Goal: Check status: Check status

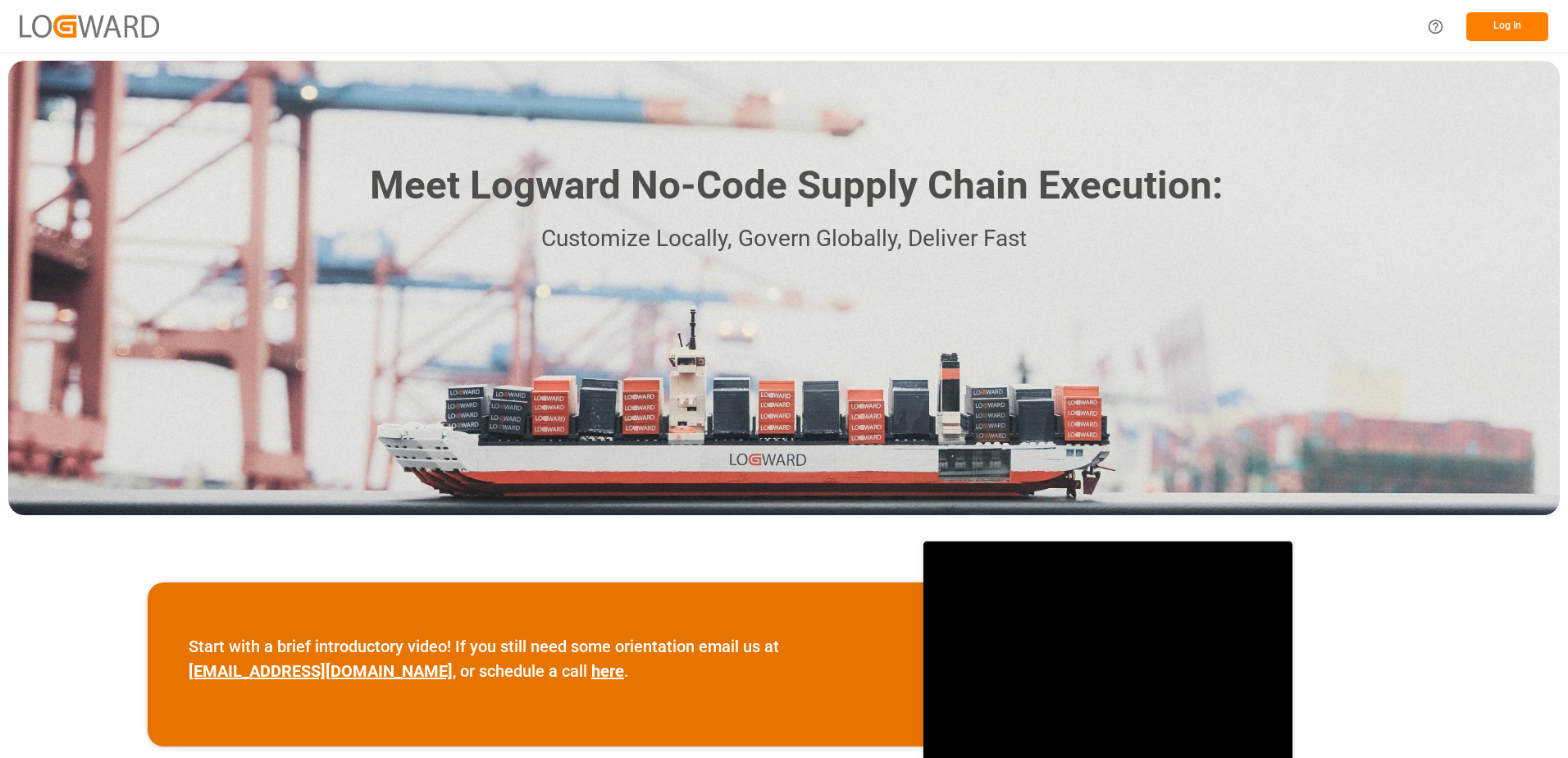
click at [1505, 33] on button "Log In" at bounding box center [1507, 26] width 82 height 29
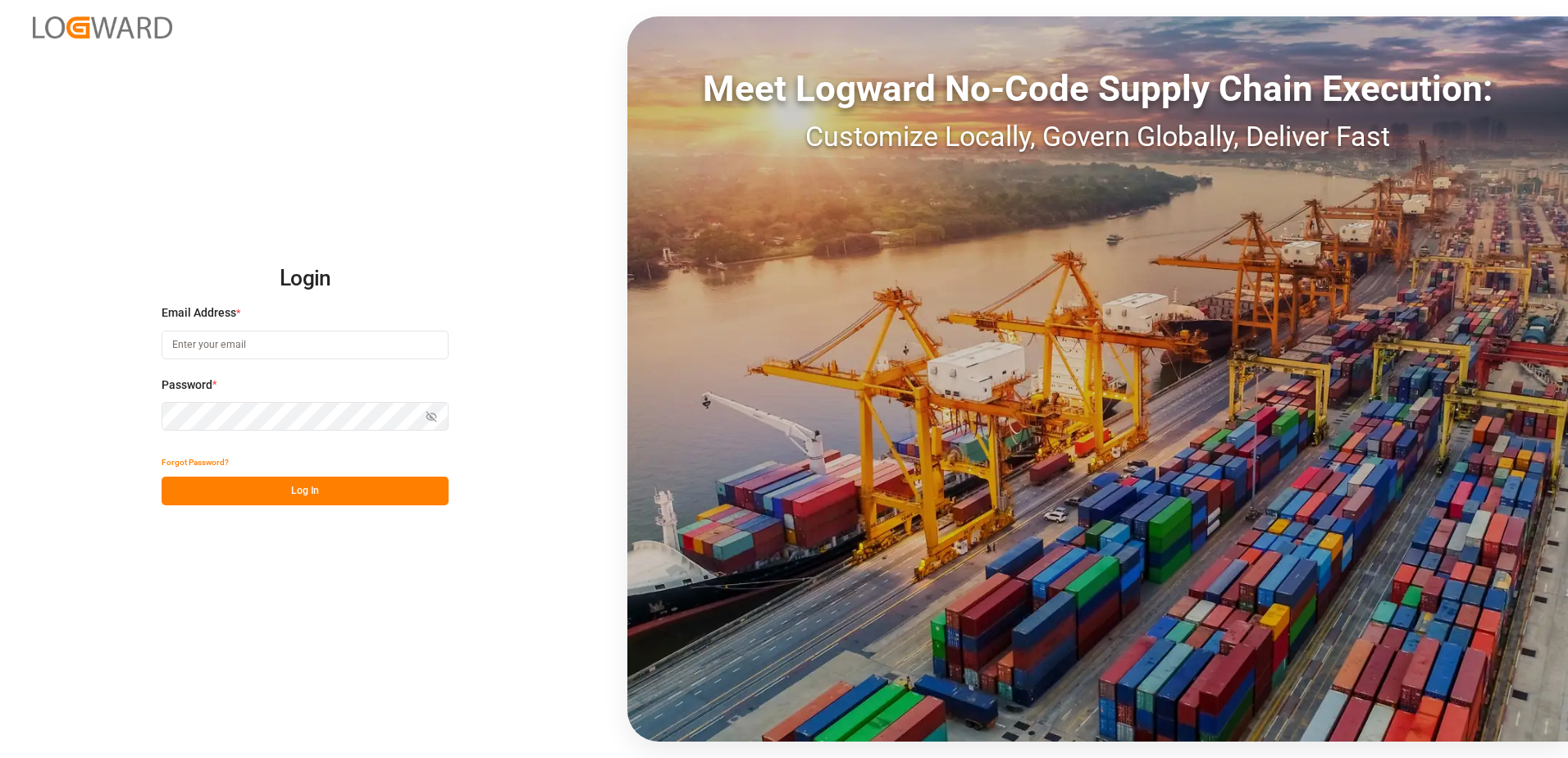
type input "[PERSON_NAME][EMAIL_ADDRESS][PERSON_NAME][DOMAIN_NAME]"
click at [251, 497] on button "Log In" at bounding box center [305, 490] width 287 height 29
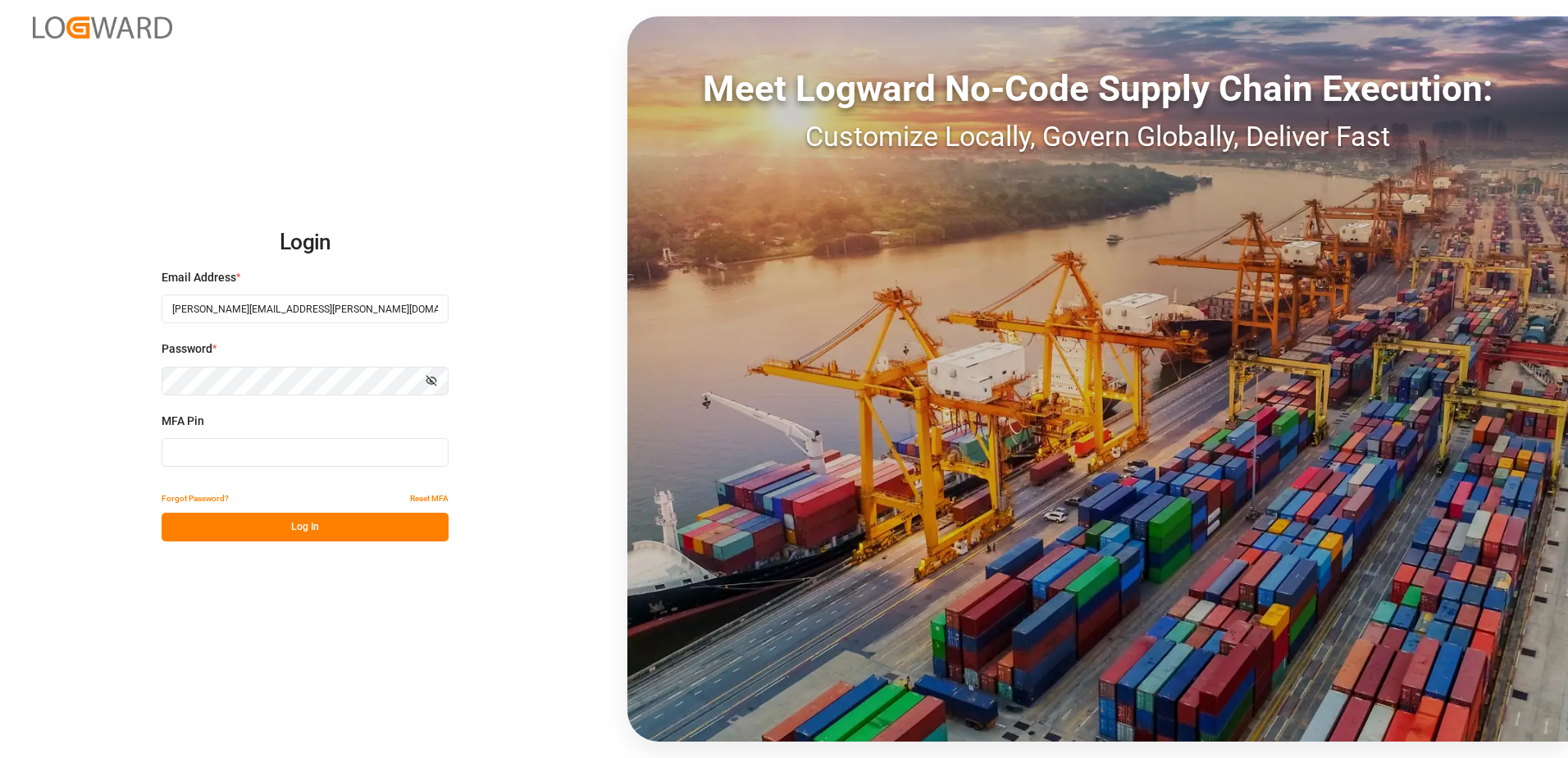
click at [307, 467] on div "MFA Pin" at bounding box center [305, 448] width 287 height 72
click at [258, 451] on input at bounding box center [305, 452] width 287 height 29
type input "522236"
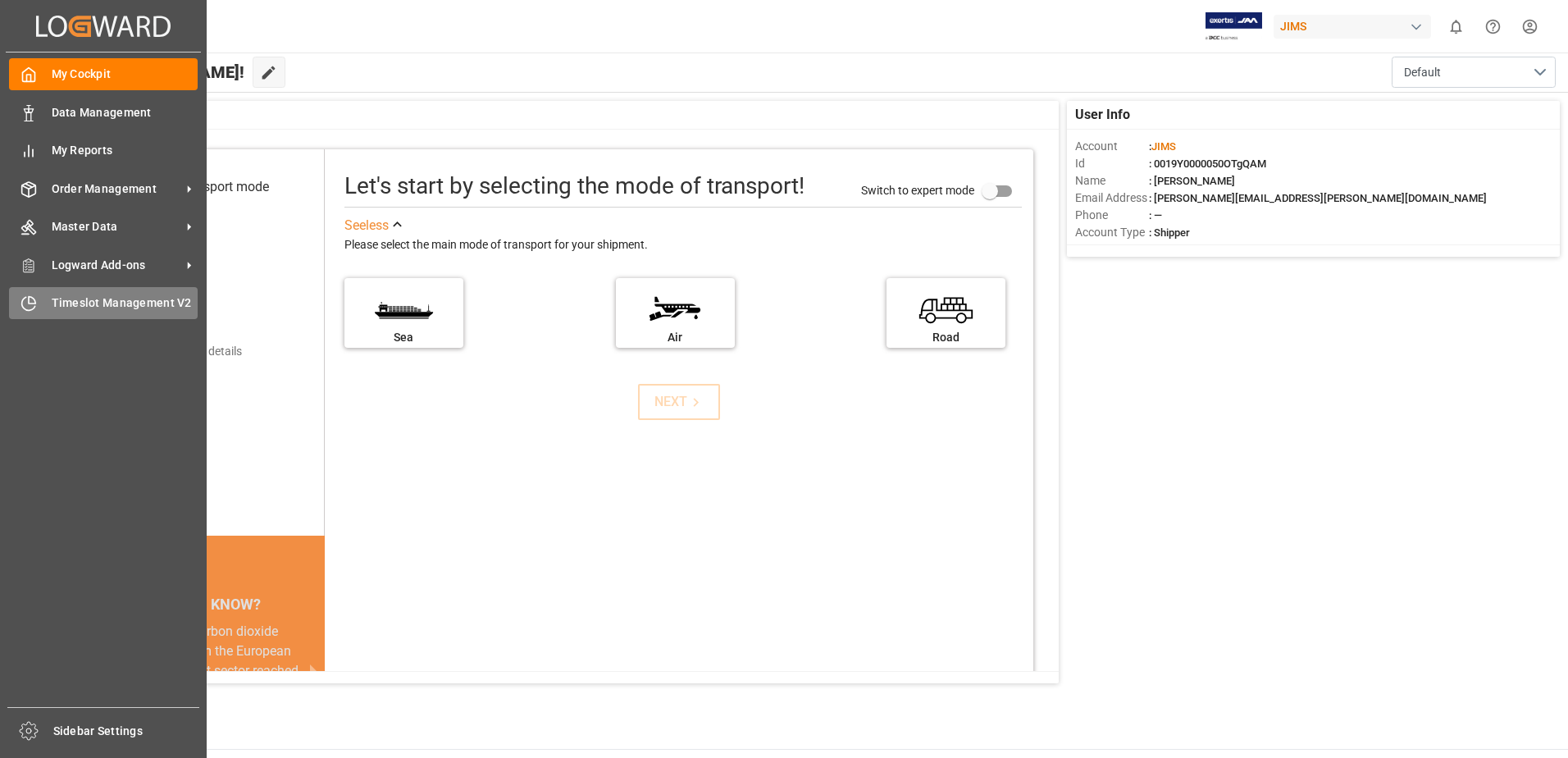
click at [70, 313] on div "Timeslot Management V2 Timeslot Management V2" at bounding box center [103, 303] width 189 height 32
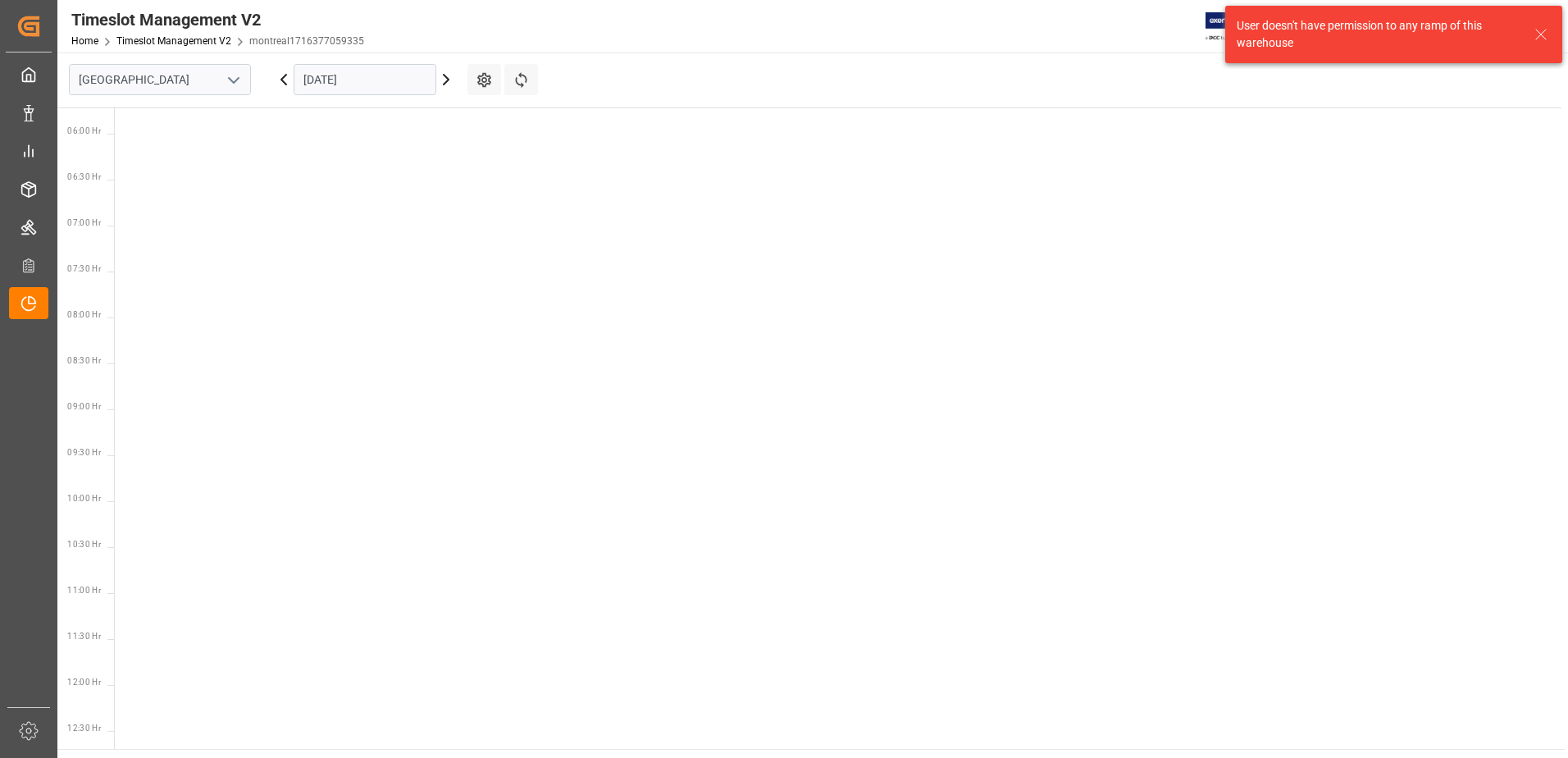
scroll to position [575, 0]
click at [235, 77] on icon "open menu" at bounding box center [233, 81] width 20 height 20
click at [110, 159] on div "Southaven" at bounding box center [159, 153] width 180 height 36
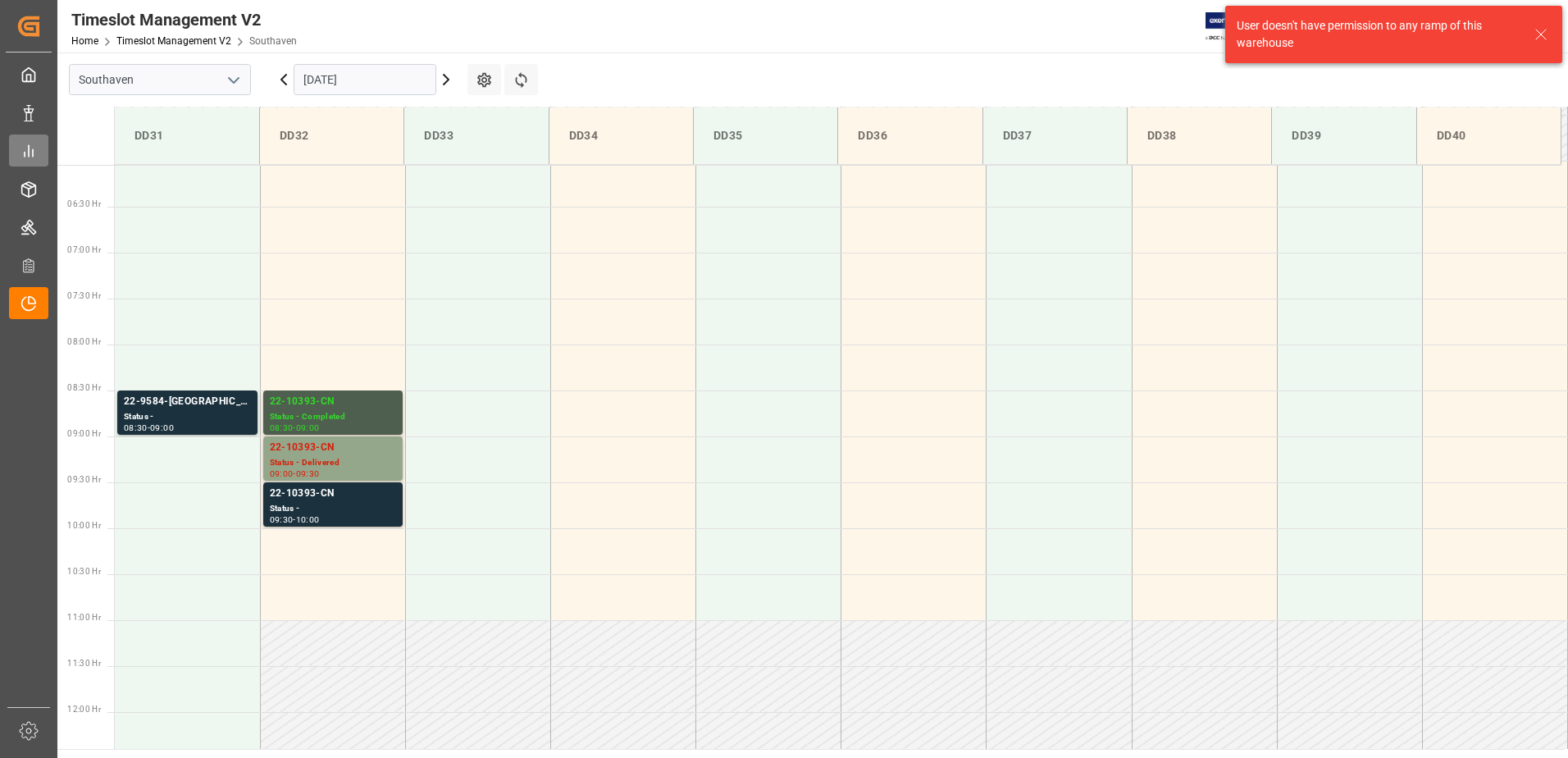
scroll to position [632, 0]
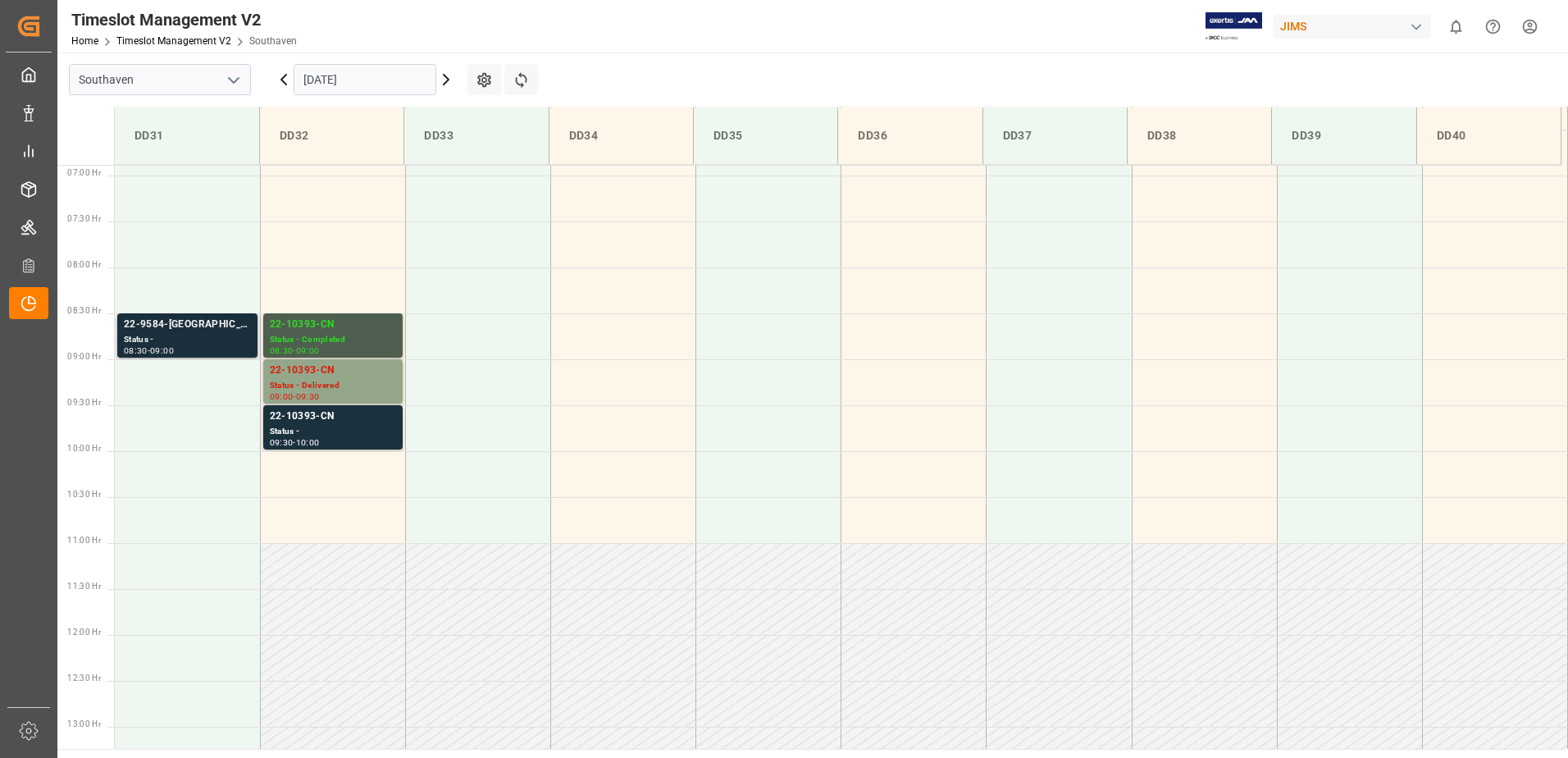
click at [213, 337] on div "Status -" at bounding box center [187, 340] width 127 height 14
click at [128, 315] on div "22-9584-[GEOGRAPHIC_DATA] Status - 08:30 - 09:00" at bounding box center [187, 335] width 140 height 44
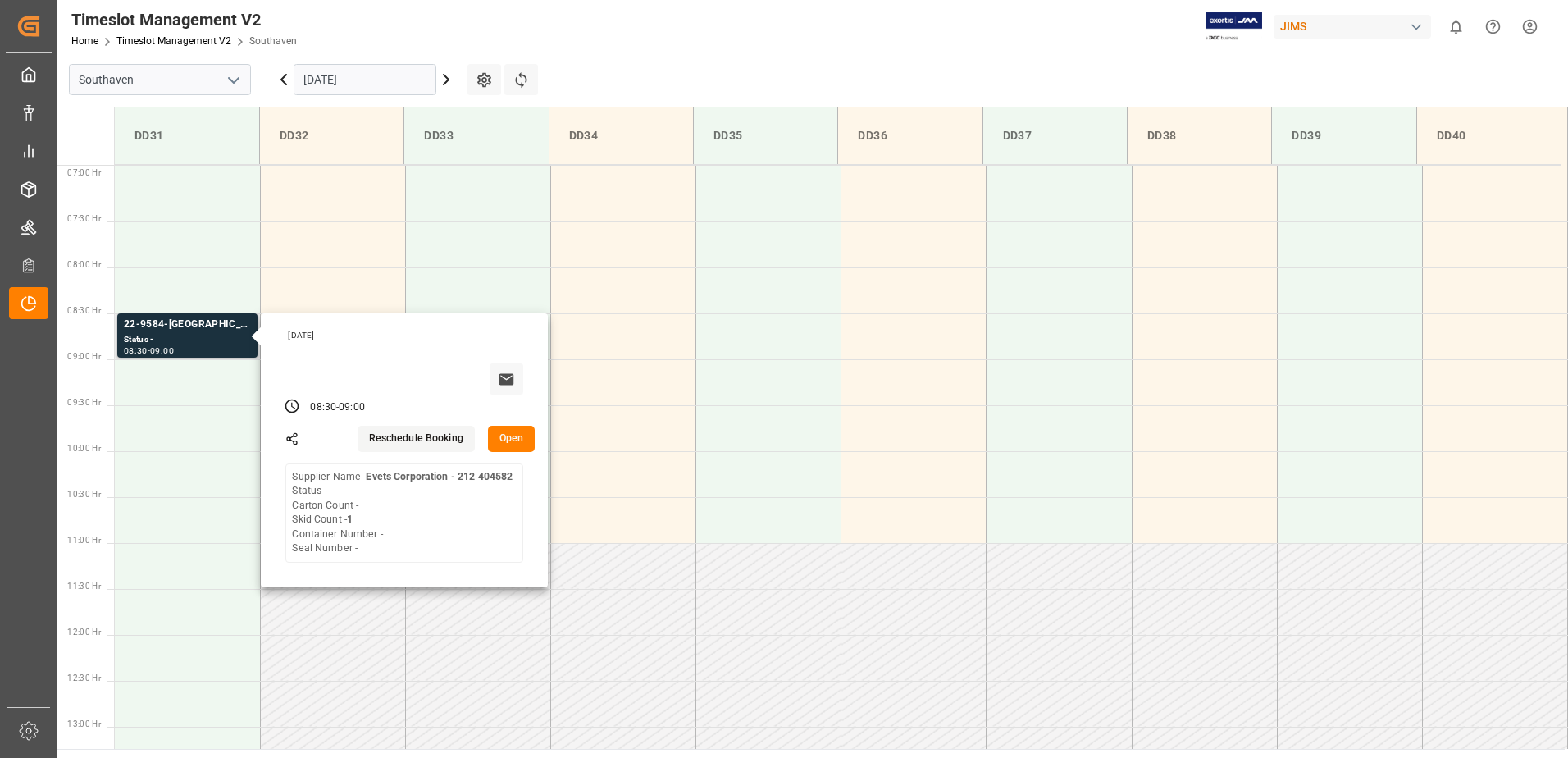
click at [509, 438] on button "Open" at bounding box center [512, 438] width 47 height 27
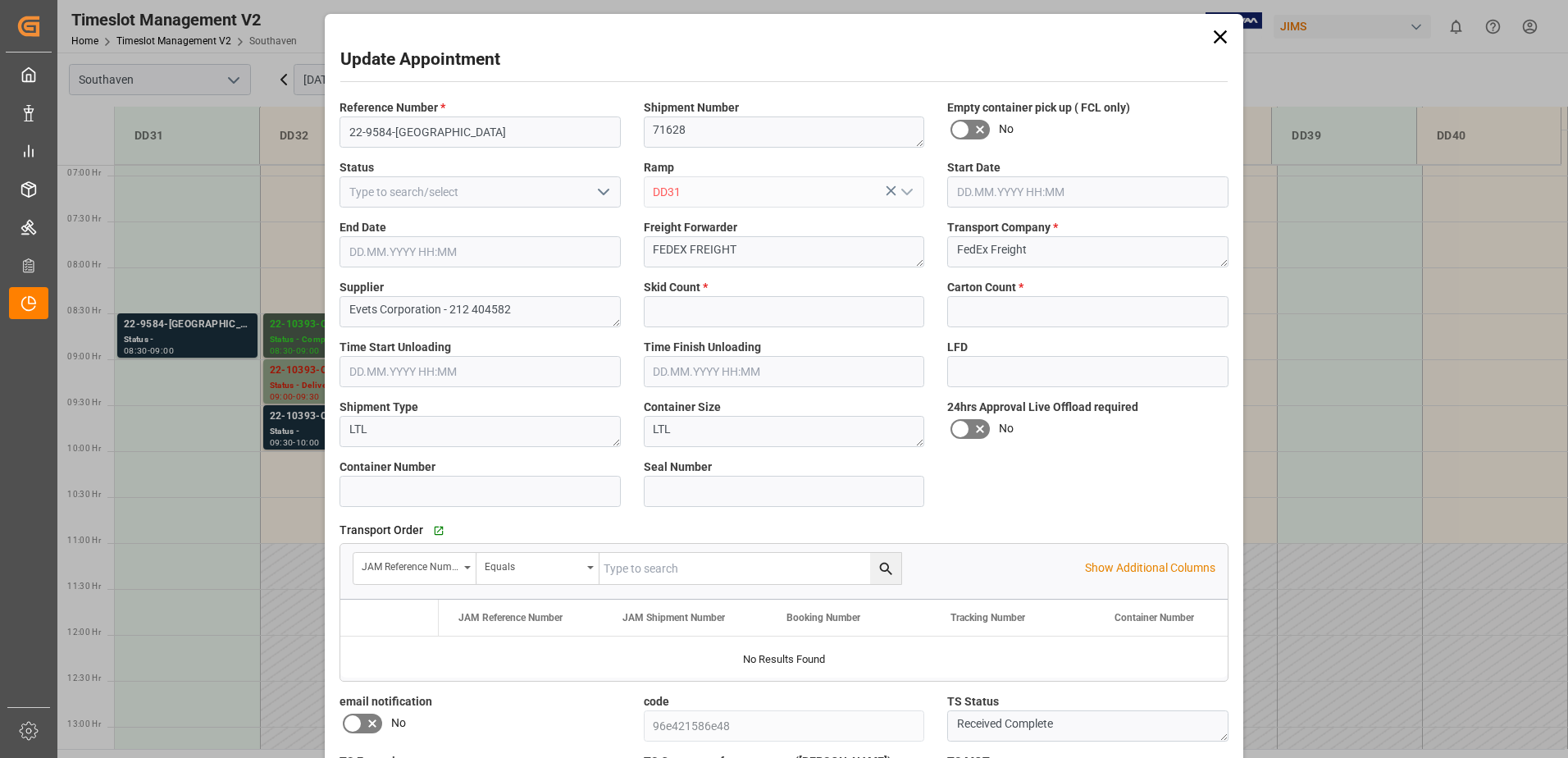
type input "1"
type input "0"
type input "[DATE] 08:30"
type input "[DATE] 09:00"
type input "[DATE] 20:43"
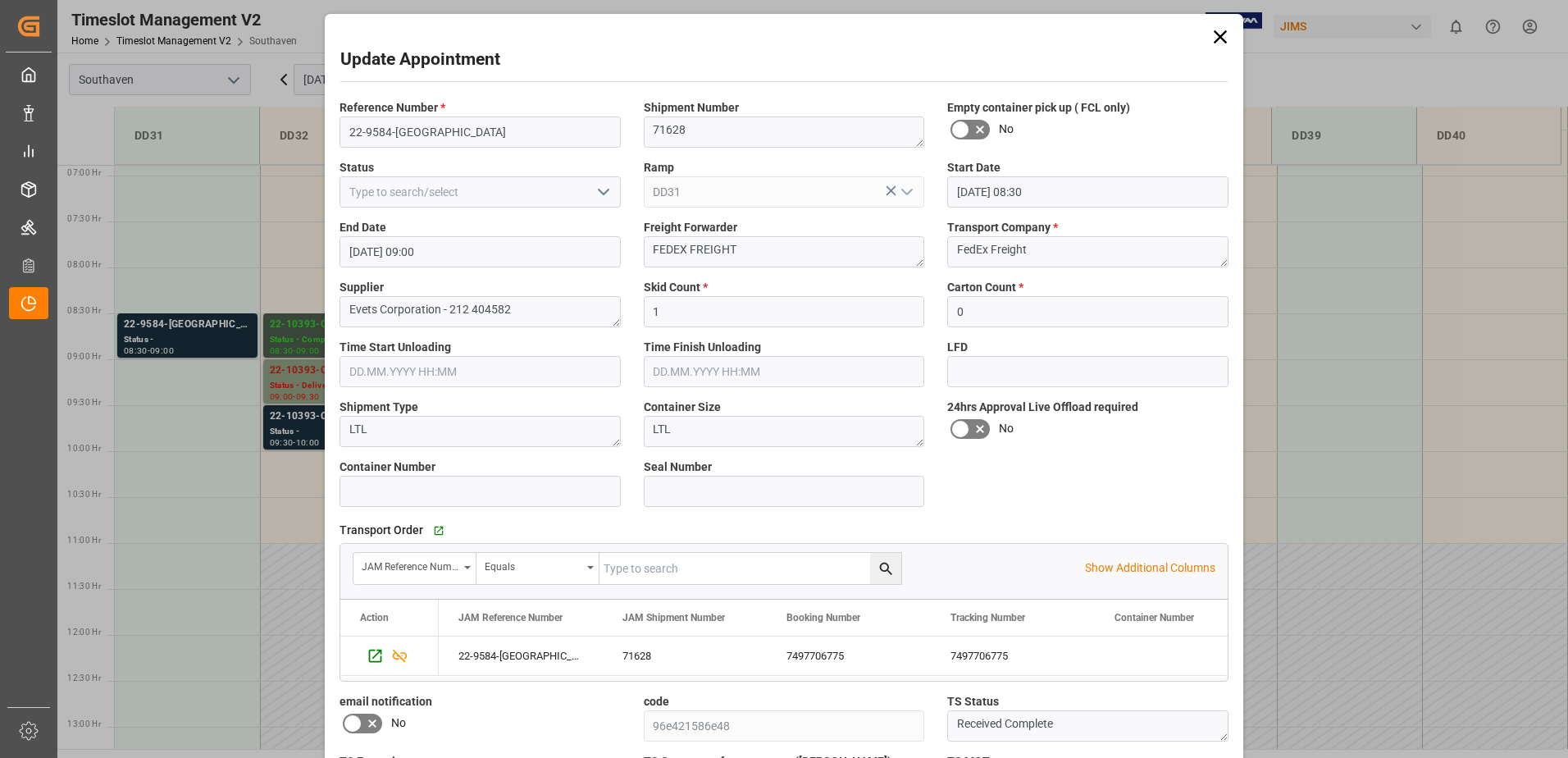
click at [226, 337] on div "Update Appointment Reference Number * 22-9584-US Shipment Number 71628 Empty co…" at bounding box center [784, 379] width 1568 height 758
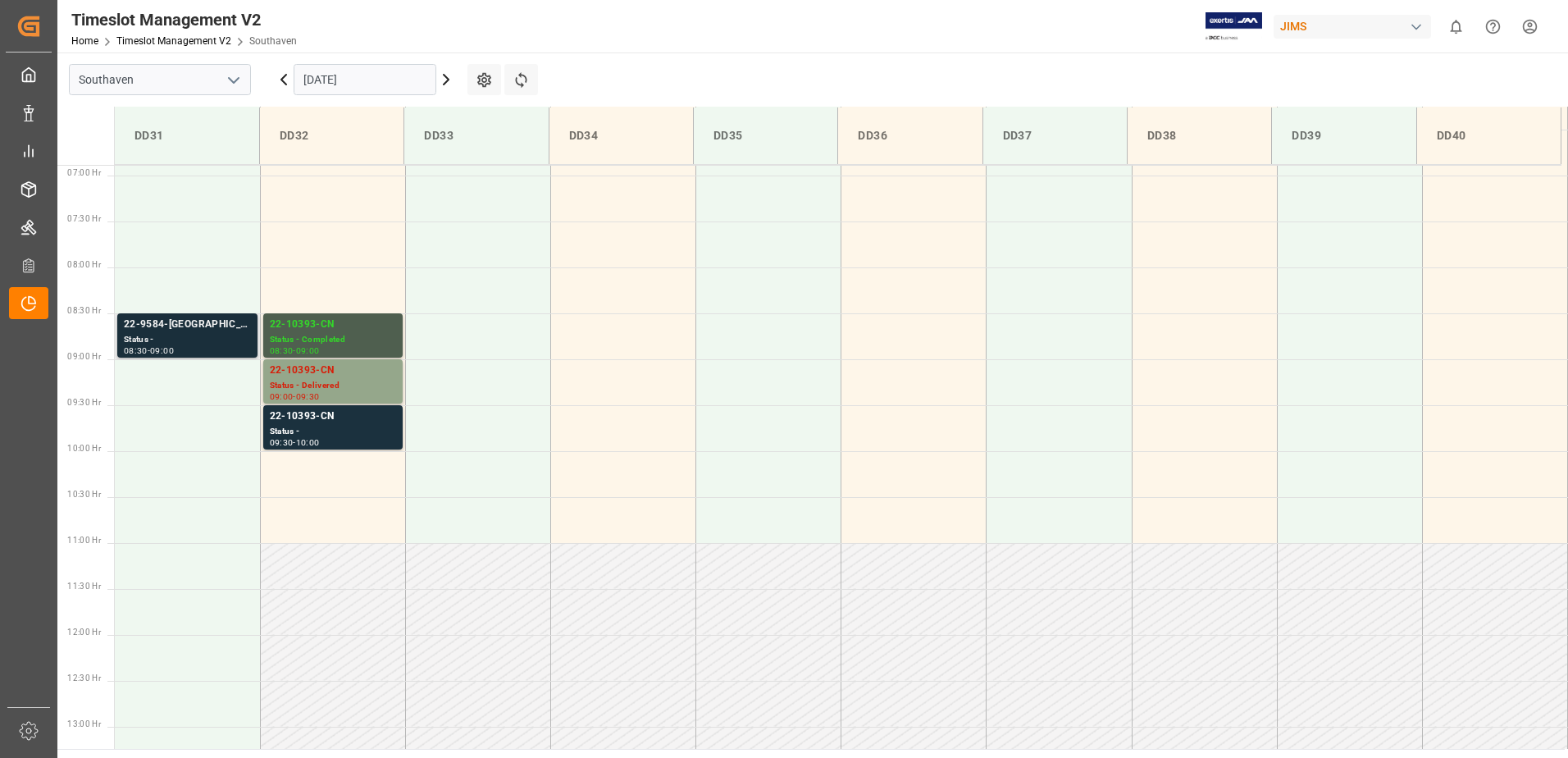
click at [212, 338] on div "Status -" at bounding box center [187, 340] width 127 height 14
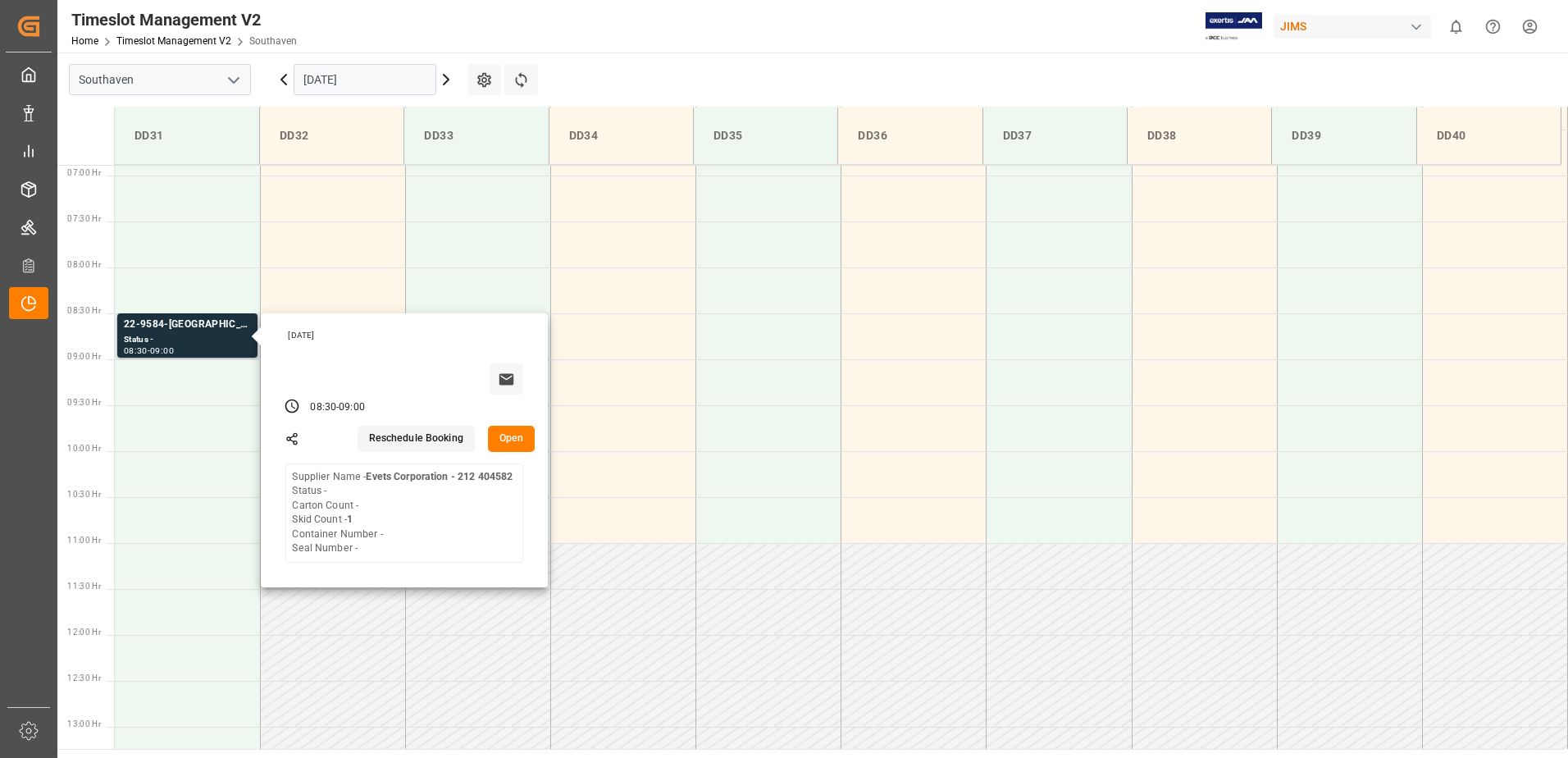
click at [506, 435] on button "Open" at bounding box center [512, 438] width 47 height 27
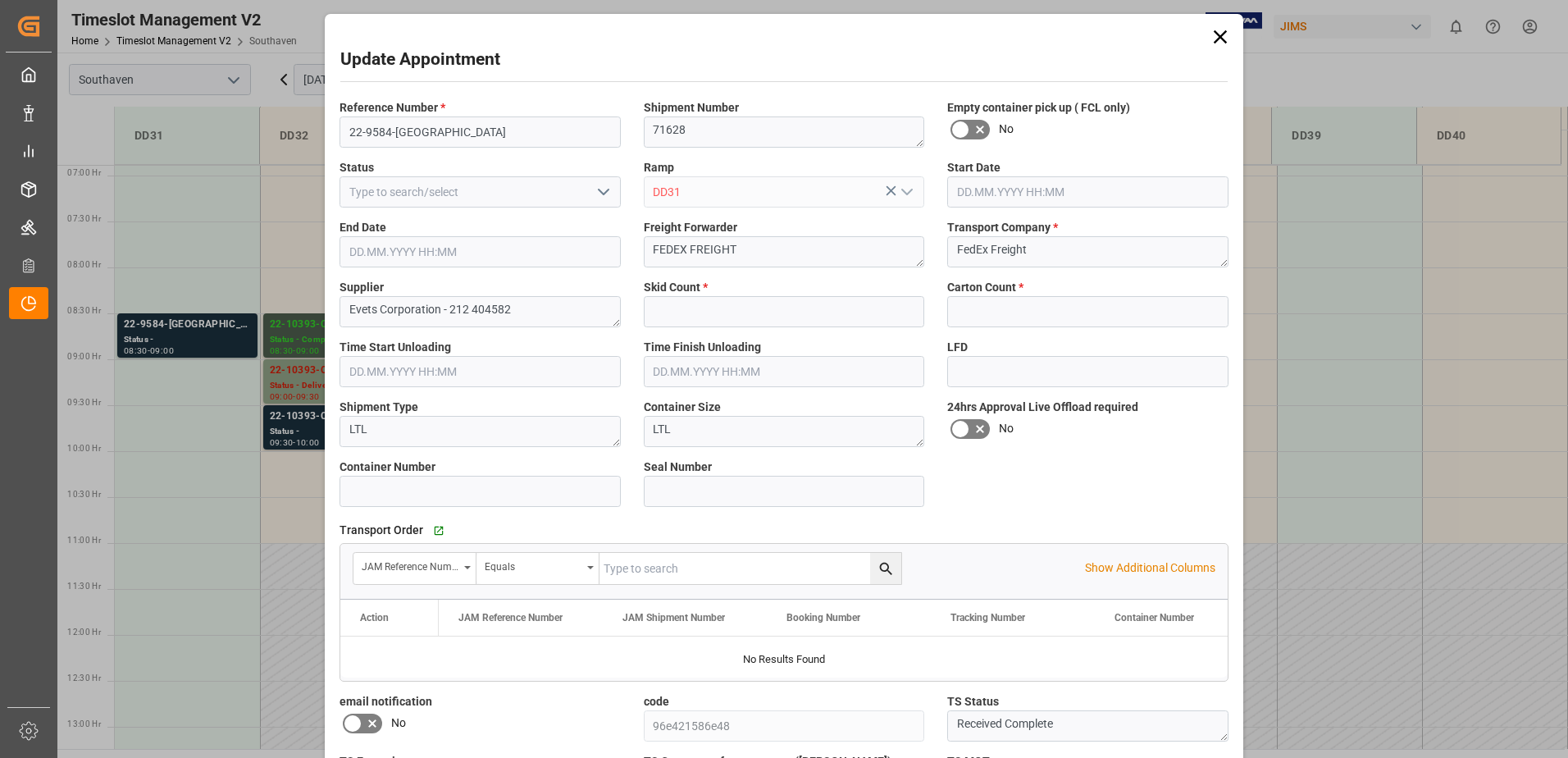
type input "1"
type input "0"
type input "[DATE] 08:30"
type input "[DATE] 09:00"
type input "[DATE] 20:43"
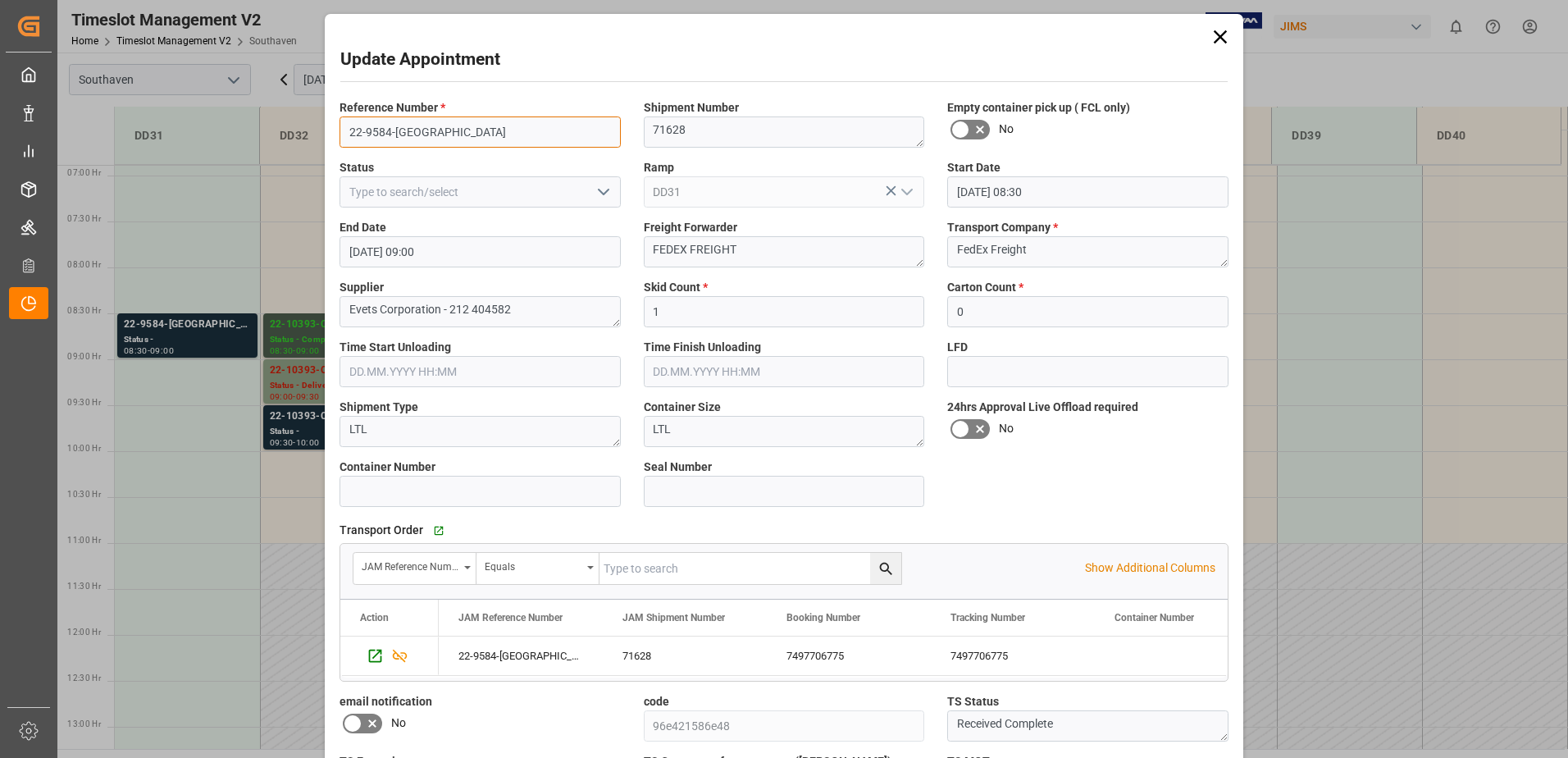
click at [448, 128] on input "22-9584-[GEOGRAPHIC_DATA]" at bounding box center [480, 132] width 282 height 32
click at [273, 342] on div "Update Appointment Reference Number * 22-9584-US Shipment Number 71628 Empty co…" at bounding box center [784, 379] width 1568 height 758
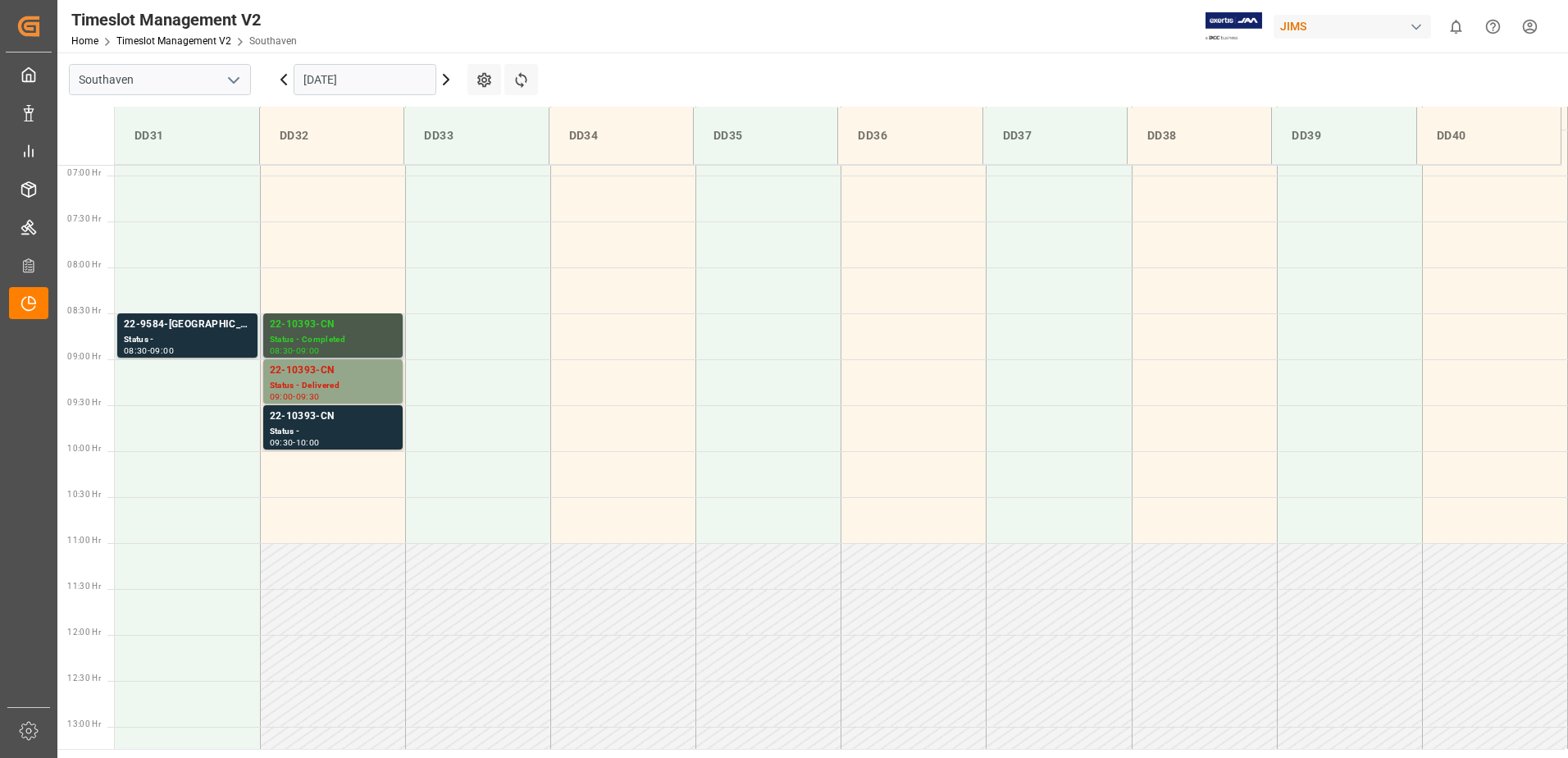
click at [282, 341] on div "Status - Completed" at bounding box center [333, 340] width 126 height 14
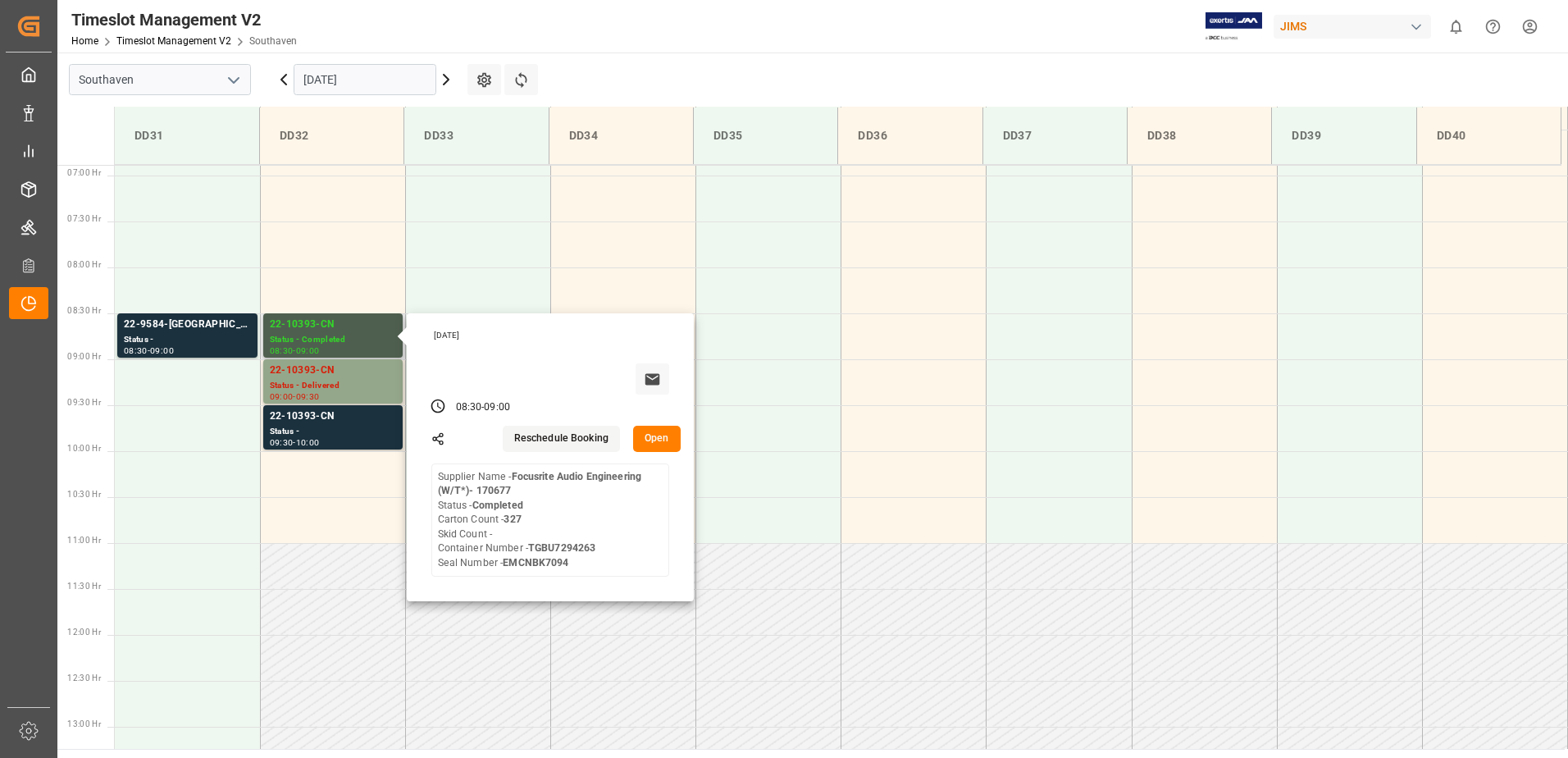
click at [664, 440] on button "Open" at bounding box center [657, 438] width 47 height 27
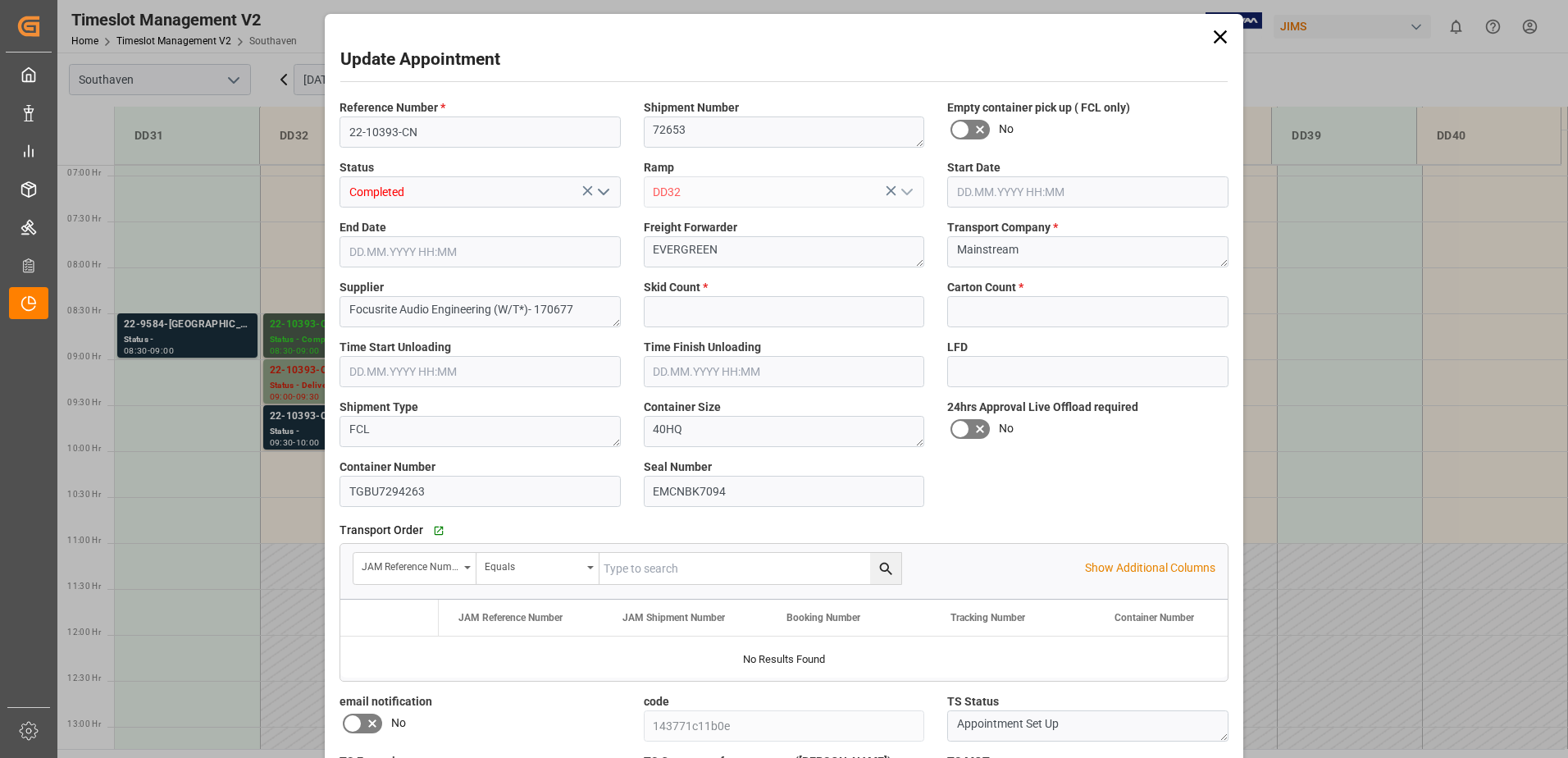
type input "0"
type input "327"
type input "[DATE] 08:30"
type input "[DATE] 09:00"
type input "[DATE] 19:29"
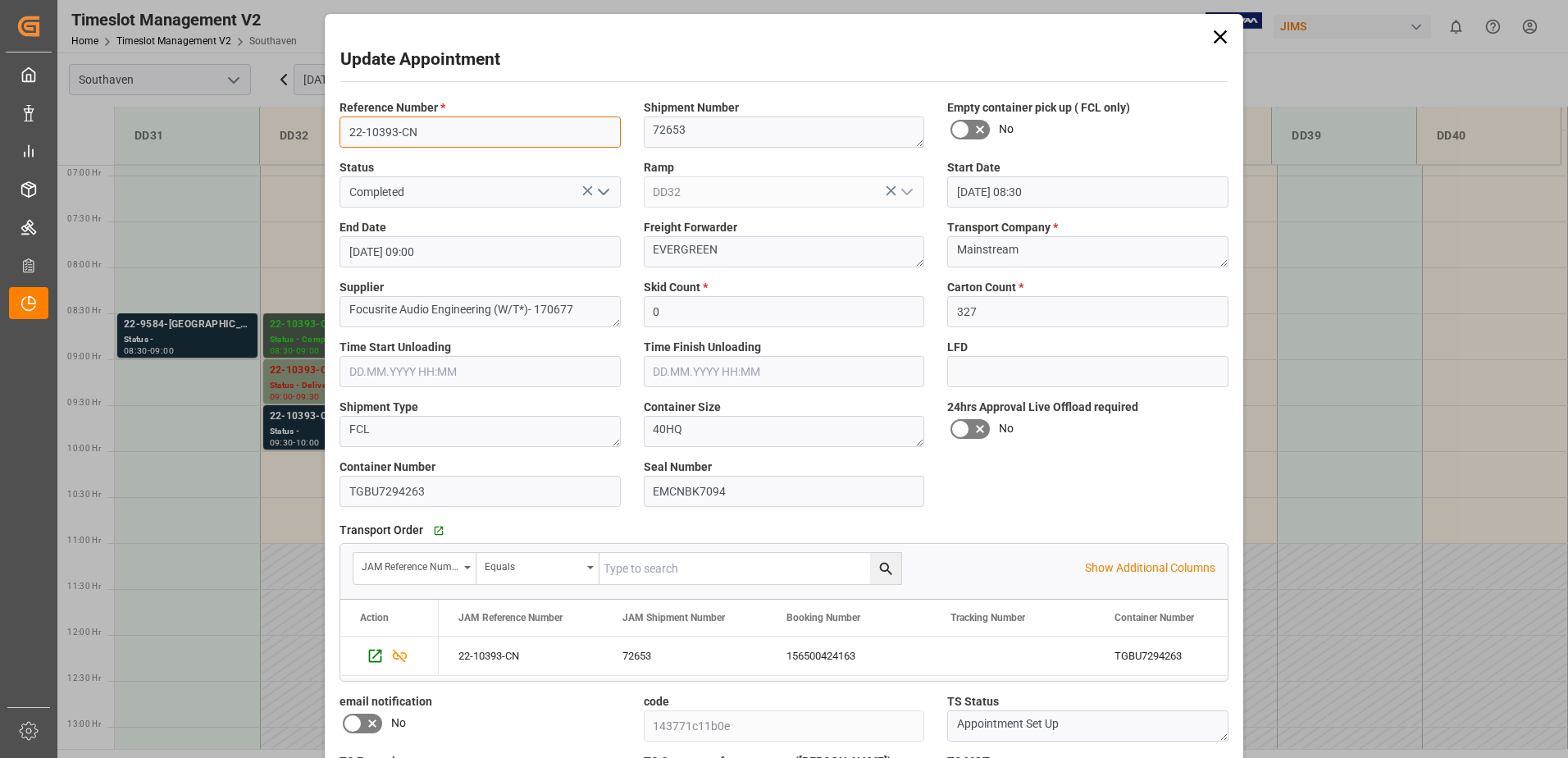
click at [390, 138] on input "22-10393-CN" at bounding box center [480, 132] width 282 height 32
click at [652, 657] on div "72653" at bounding box center [684, 656] width 164 height 38
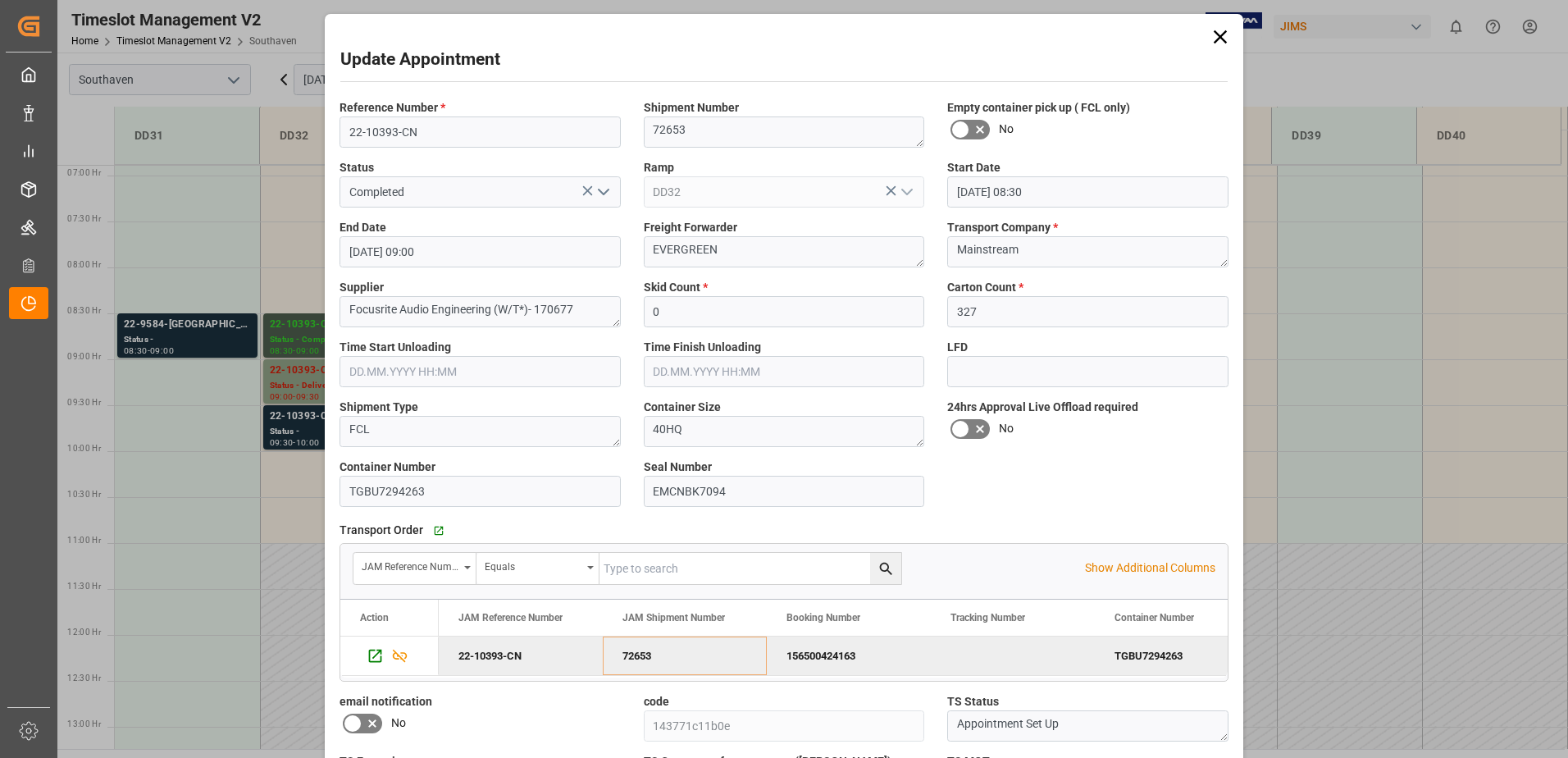
click at [302, 373] on div "Update Appointment Reference Number * 22-10393-CN Shipment Number 72653 Empty c…" at bounding box center [784, 379] width 1568 height 758
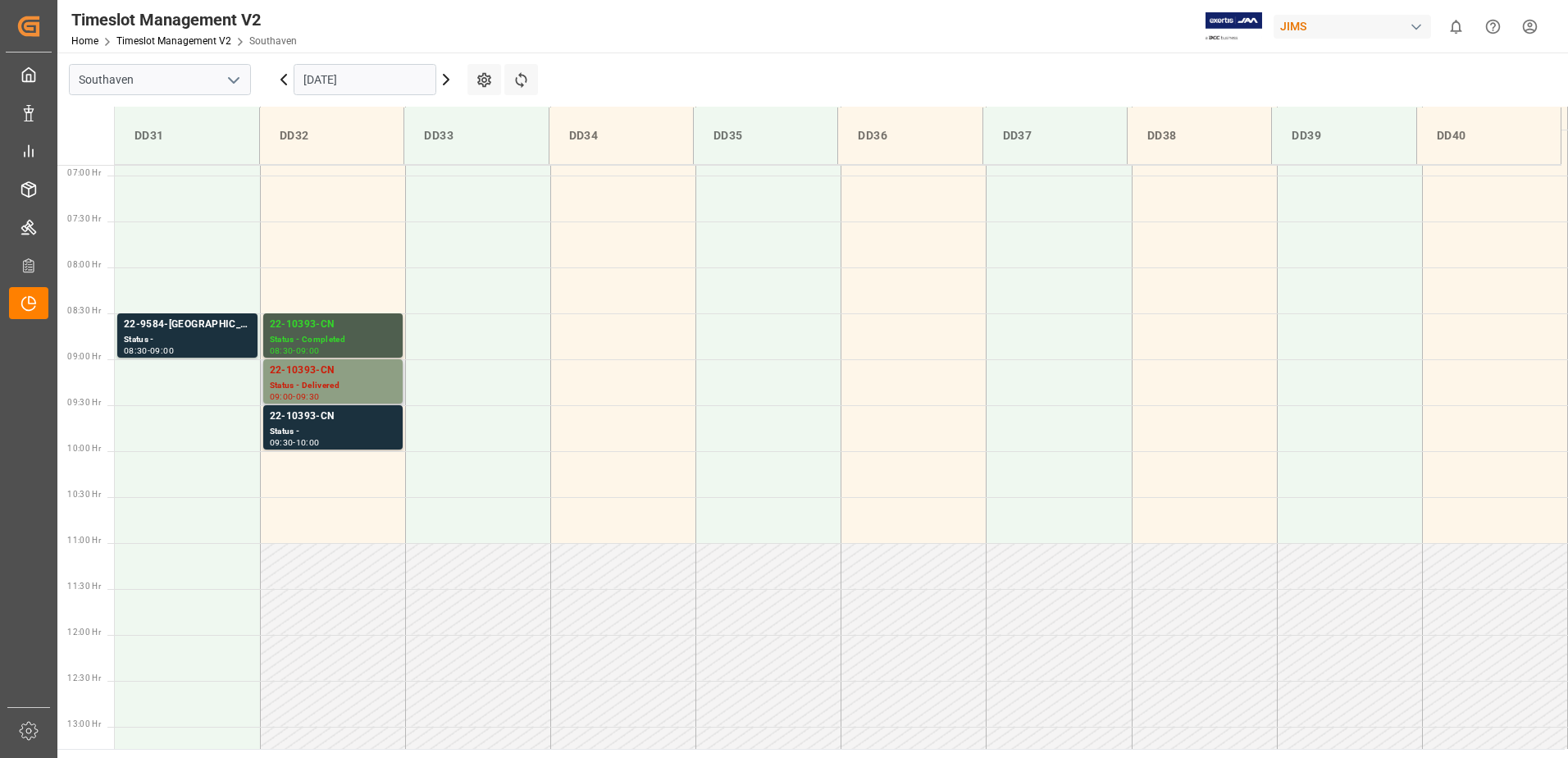
click at [304, 388] on div "Status - Delivered" at bounding box center [333, 386] width 126 height 14
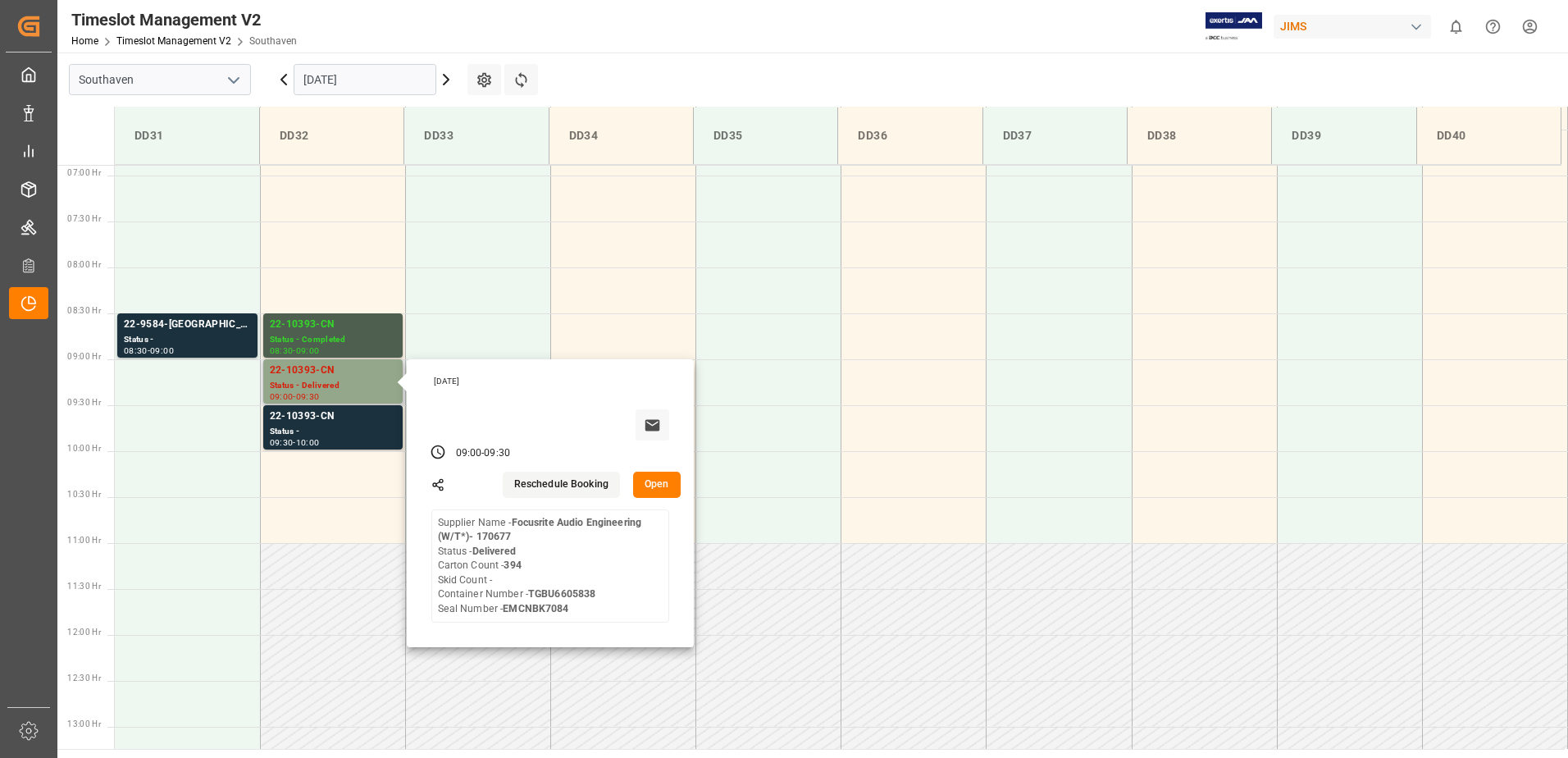
click at [652, 484] on button "Open" at bounding box center [657, 484] width 47 height 27
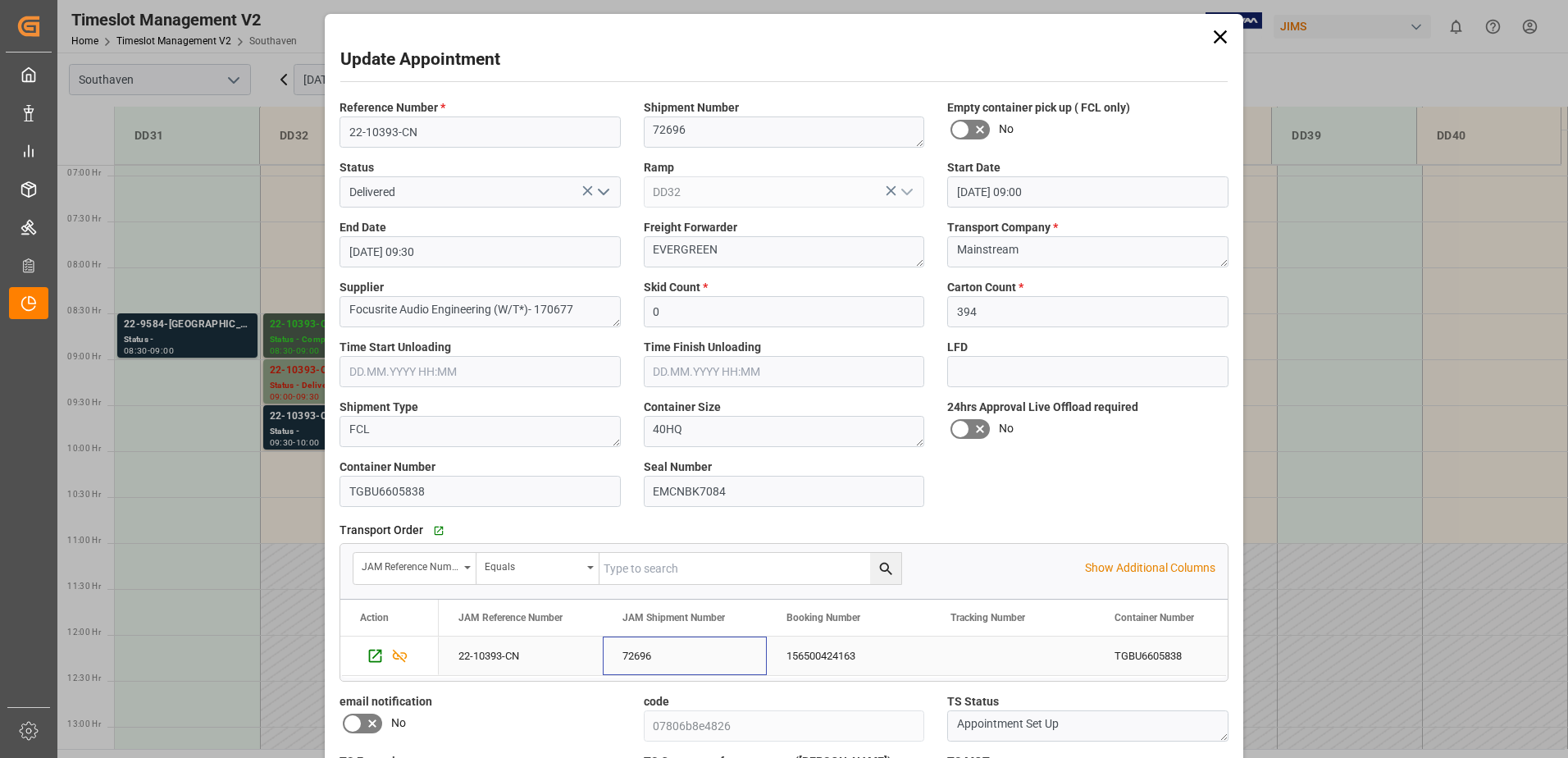
click at [620, 653] on div "72696" at bounding box center [684, 656] width 164 height 38
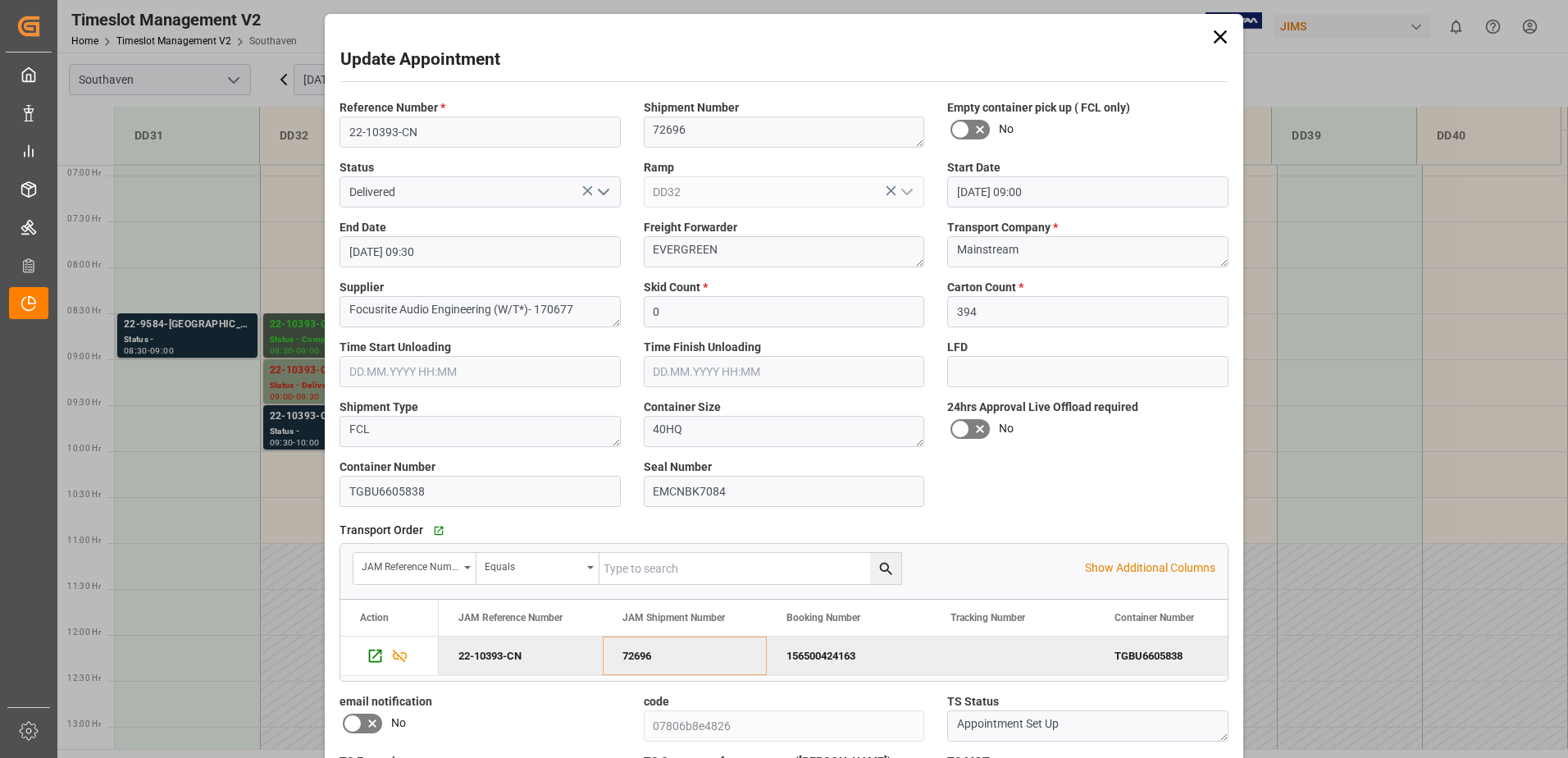
click at [279, 393] on div "Update Appointment Reference Number * 22-10393-CN Shipment Number 72696 Empty c…" at bounding box center [784, 379] width 1568 height 758
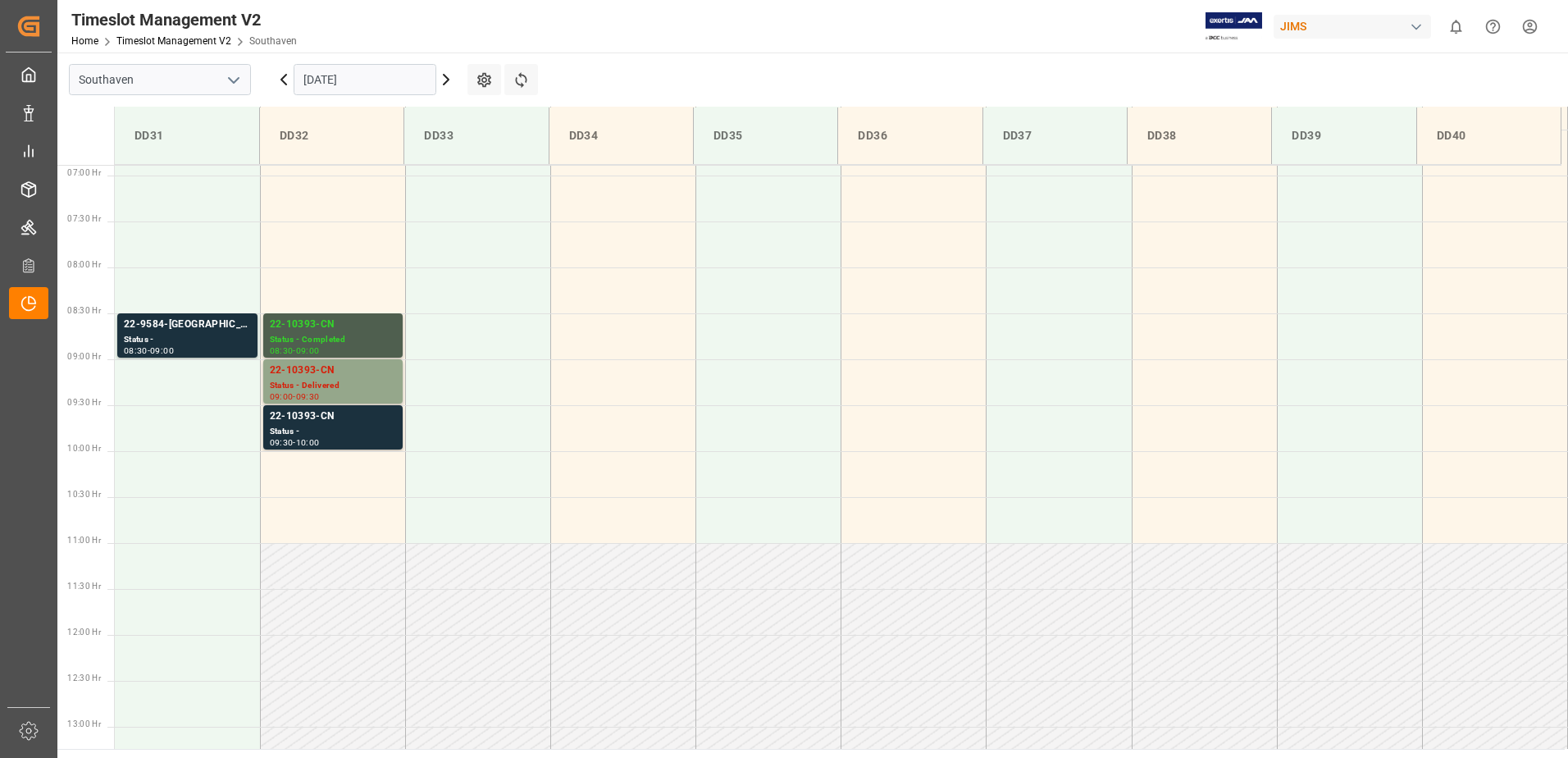
click at [286, 415] on div "22-10393-CN" at bounding box center [333, 416] width 126 height 17
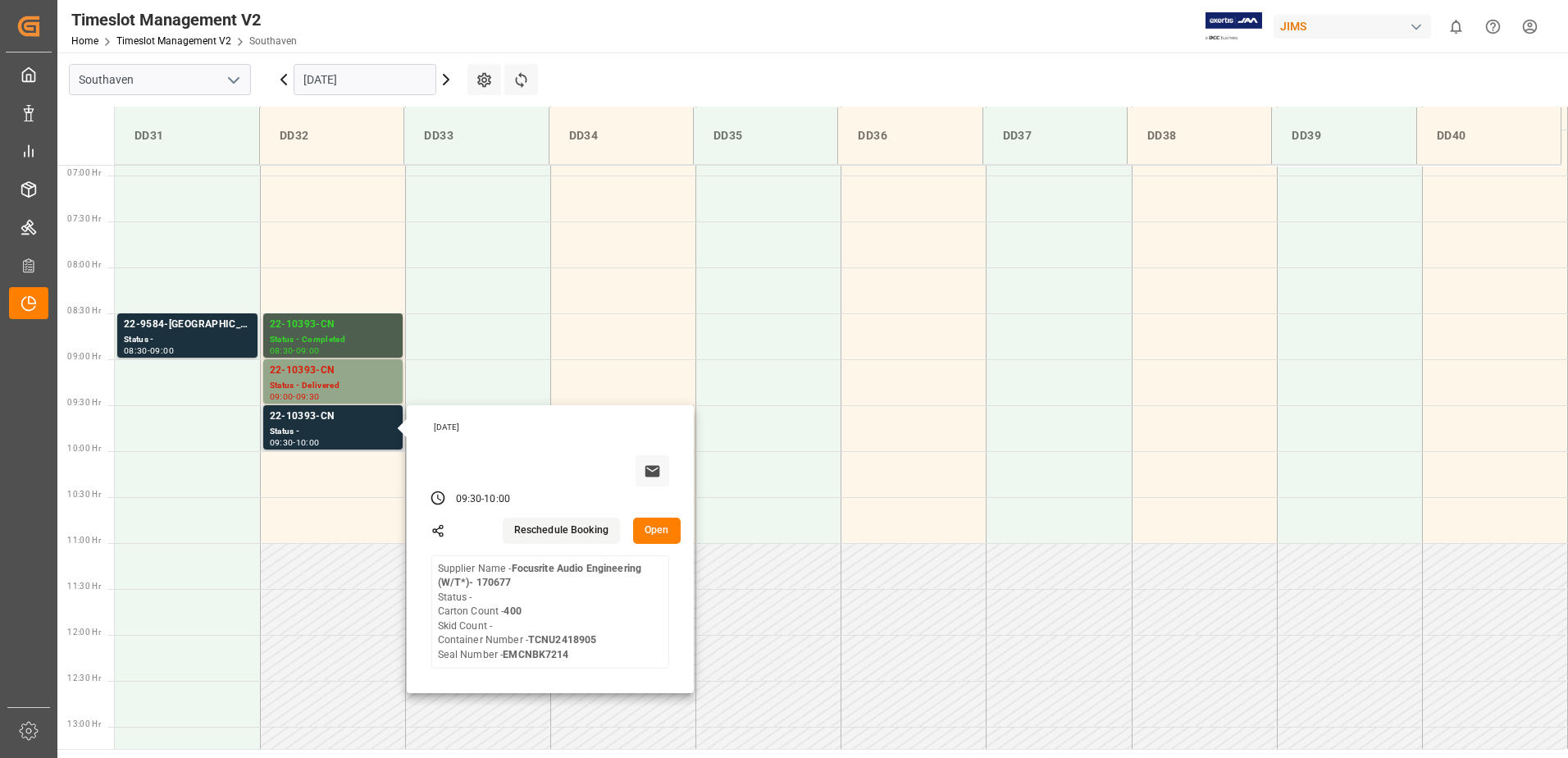
click at [655, 537] on button "Open" at bounding box center [657, 531] width 47 height 27
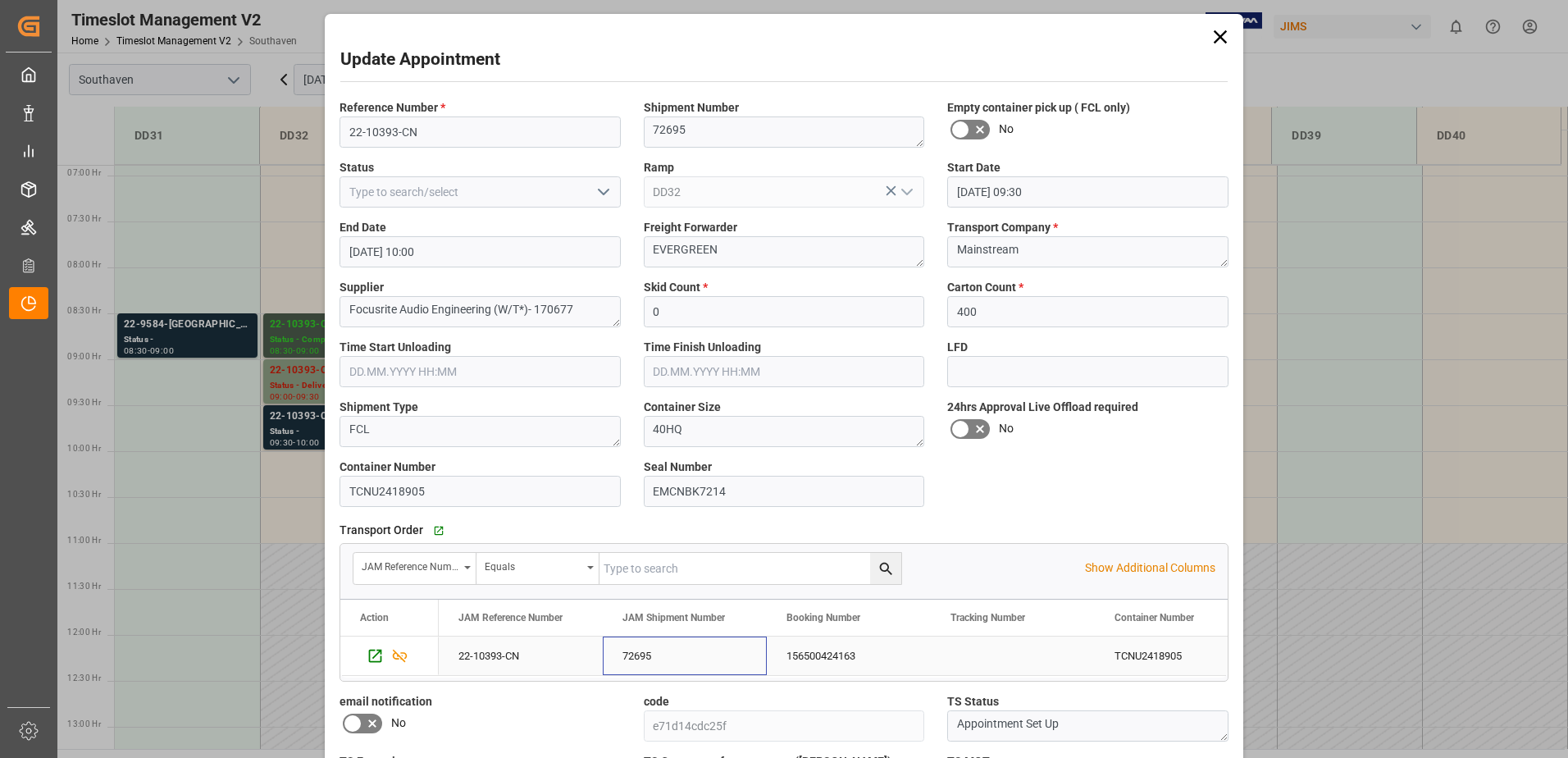
click at [624, 655] on div "72695" at bounding box center [684, 656] width 164 height 38
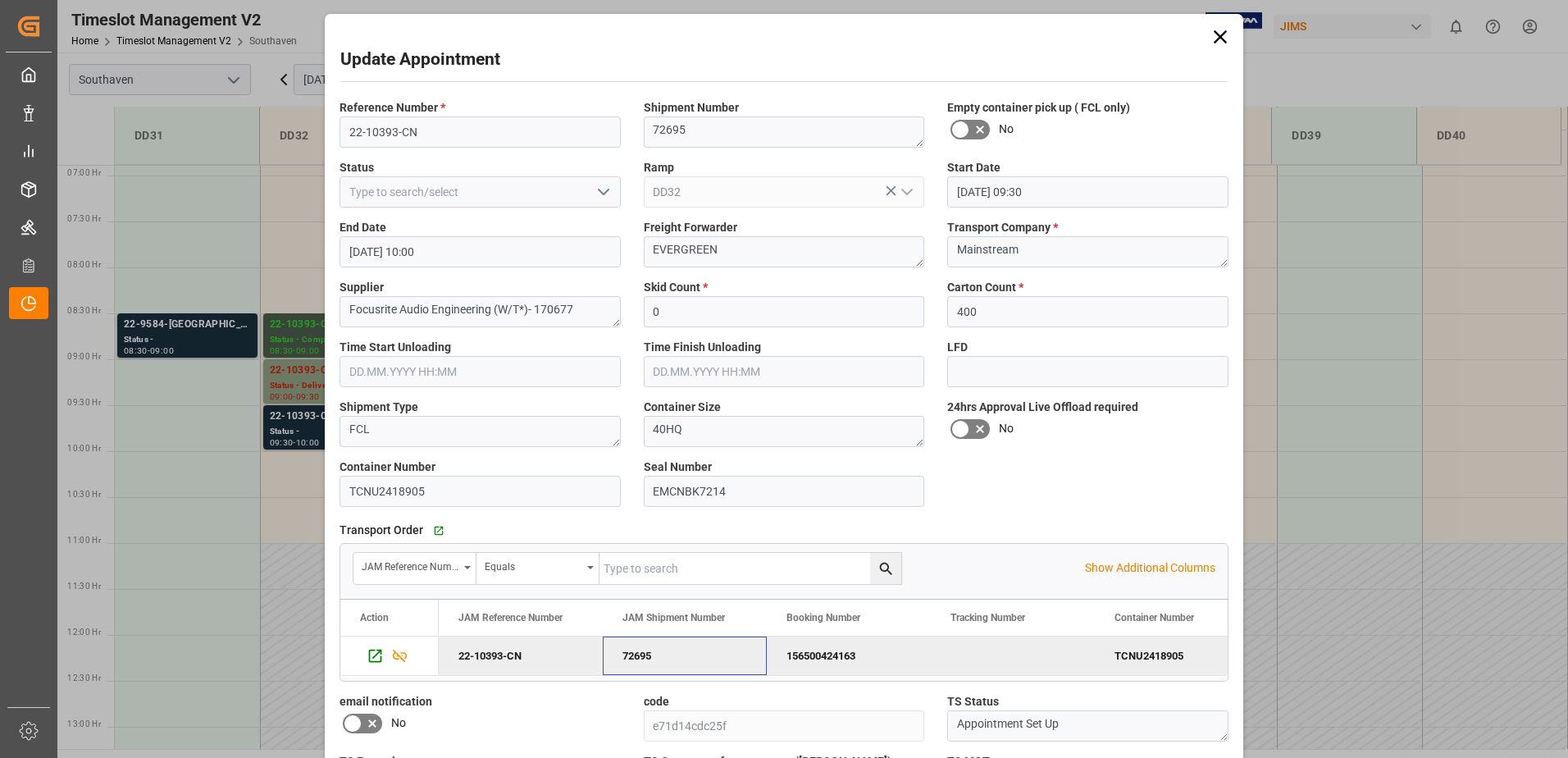
click at [1212, 33] on icon at bounding box center [1220, 36] width 23 height 23
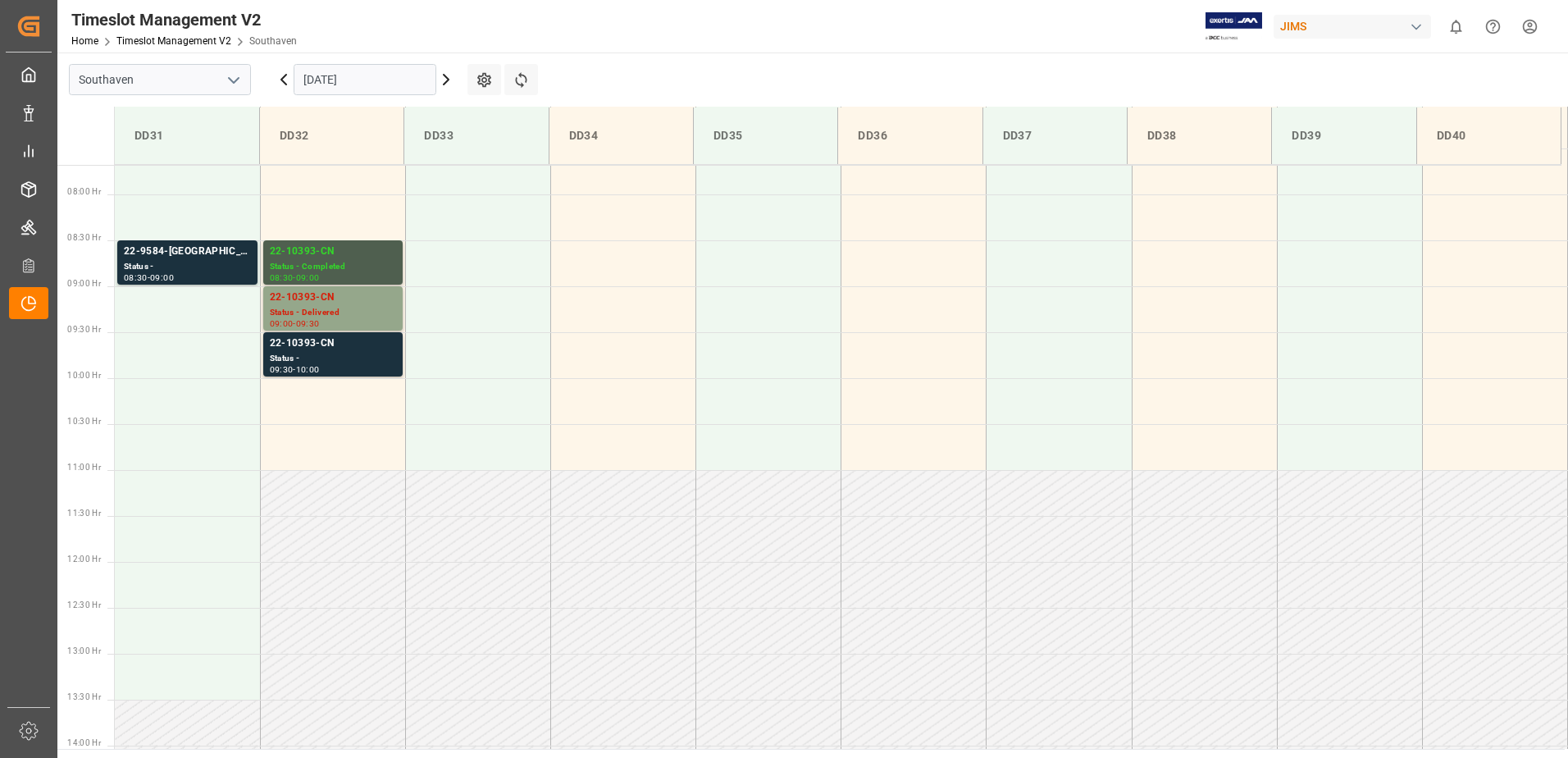
scroll to position [657, 0]
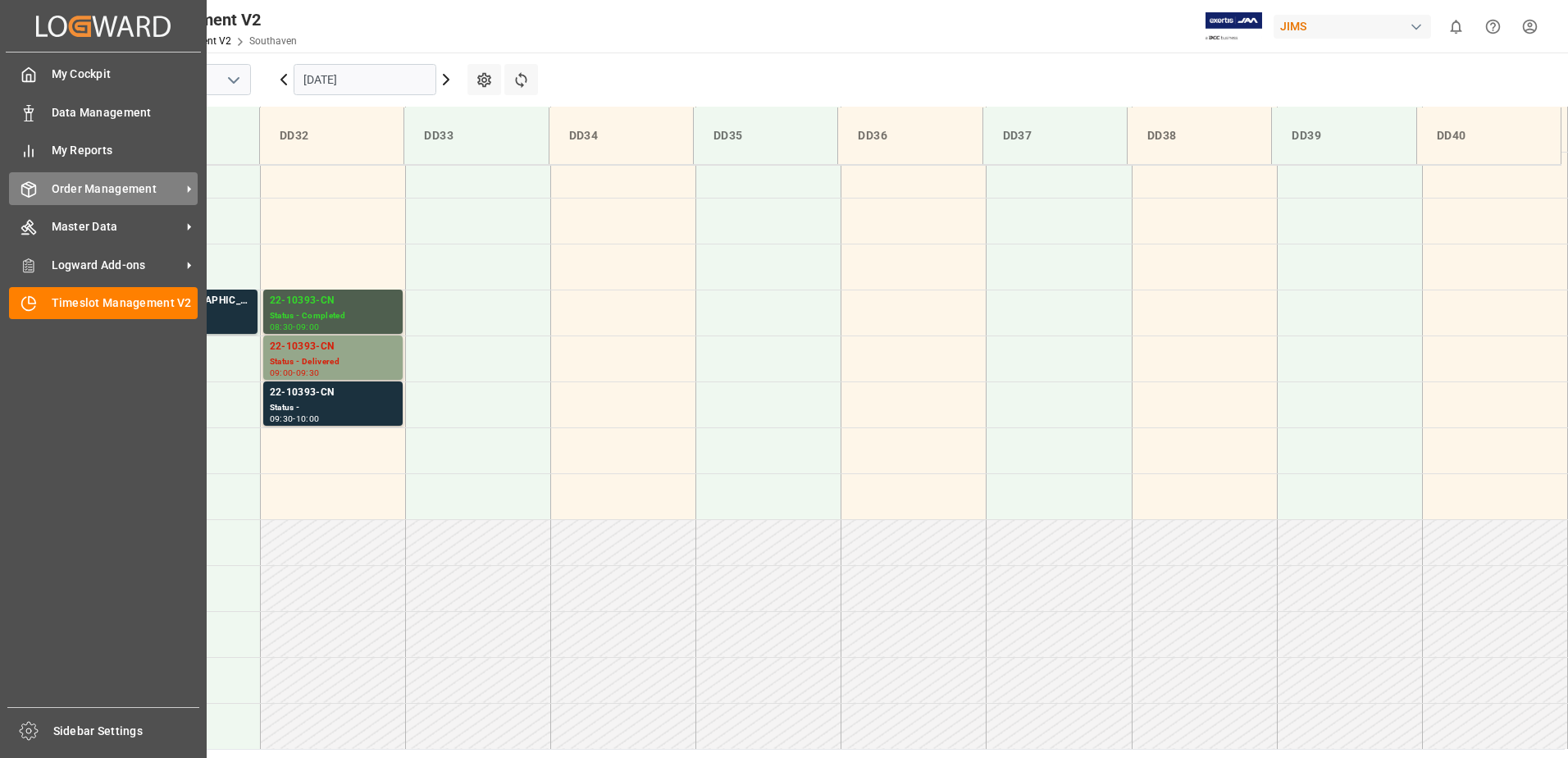
click at [95, 180] on span "Order Management" at bounding box center [116, 188] width 130 height 17
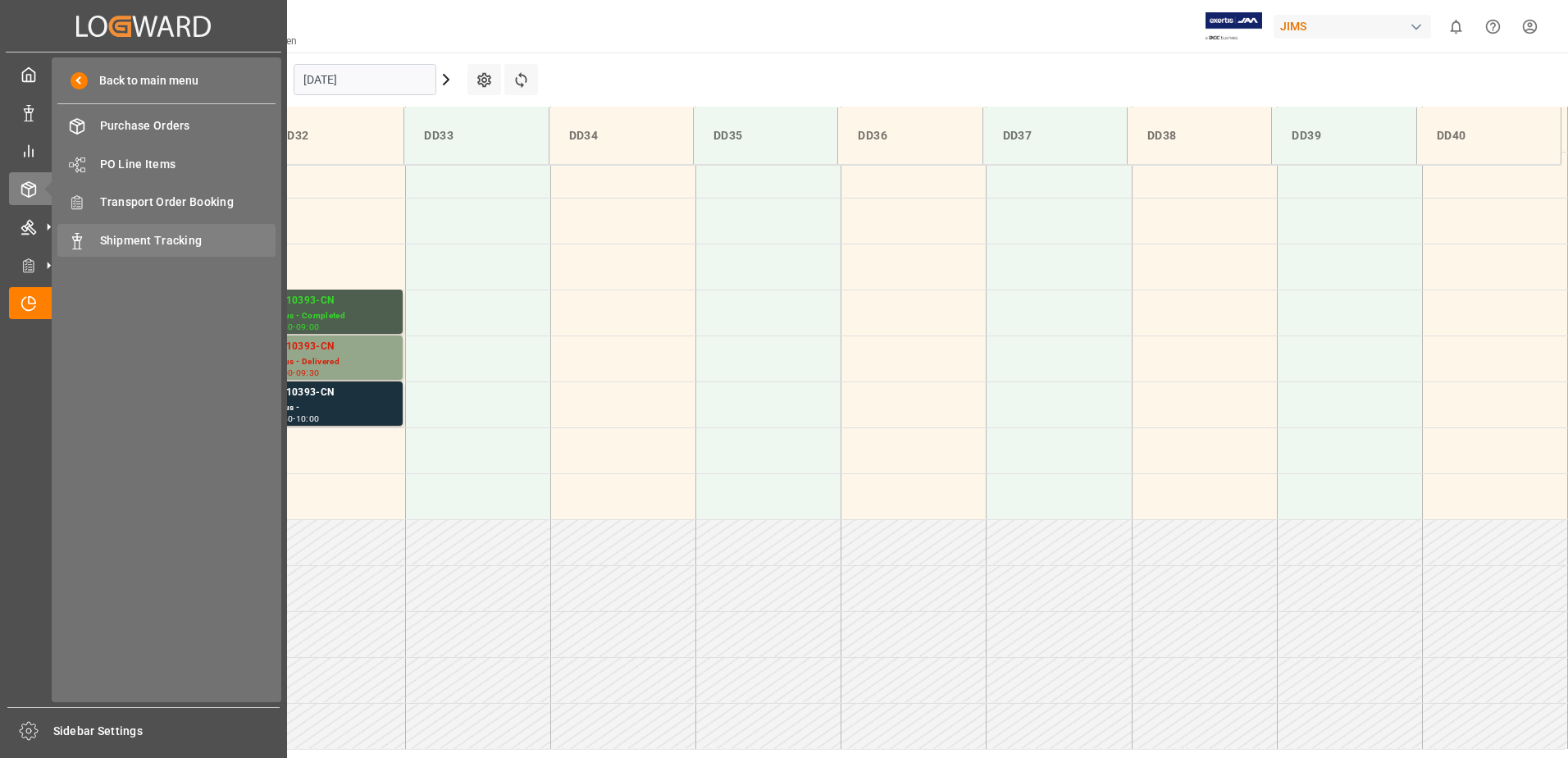
click at [107, 246] on span "Shipment Tracking" at bounding box center [188, 240] width 176 height 17
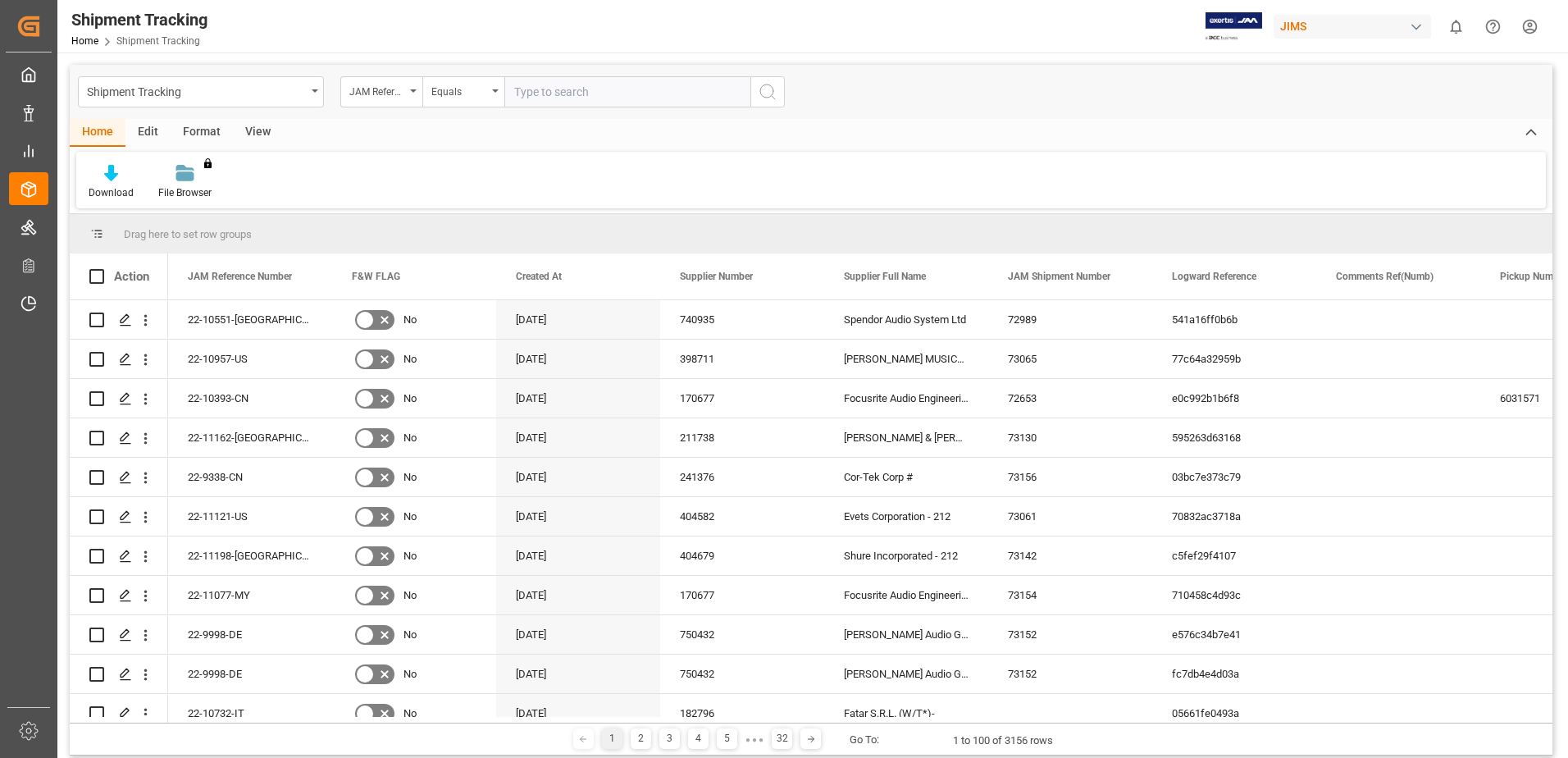
click at [245, 131] on div "View" at bounding box center [258, 133] width 50 height 28
click at [117, 190] on div "Default" at bounding box center [104, 192] width 31 height 15
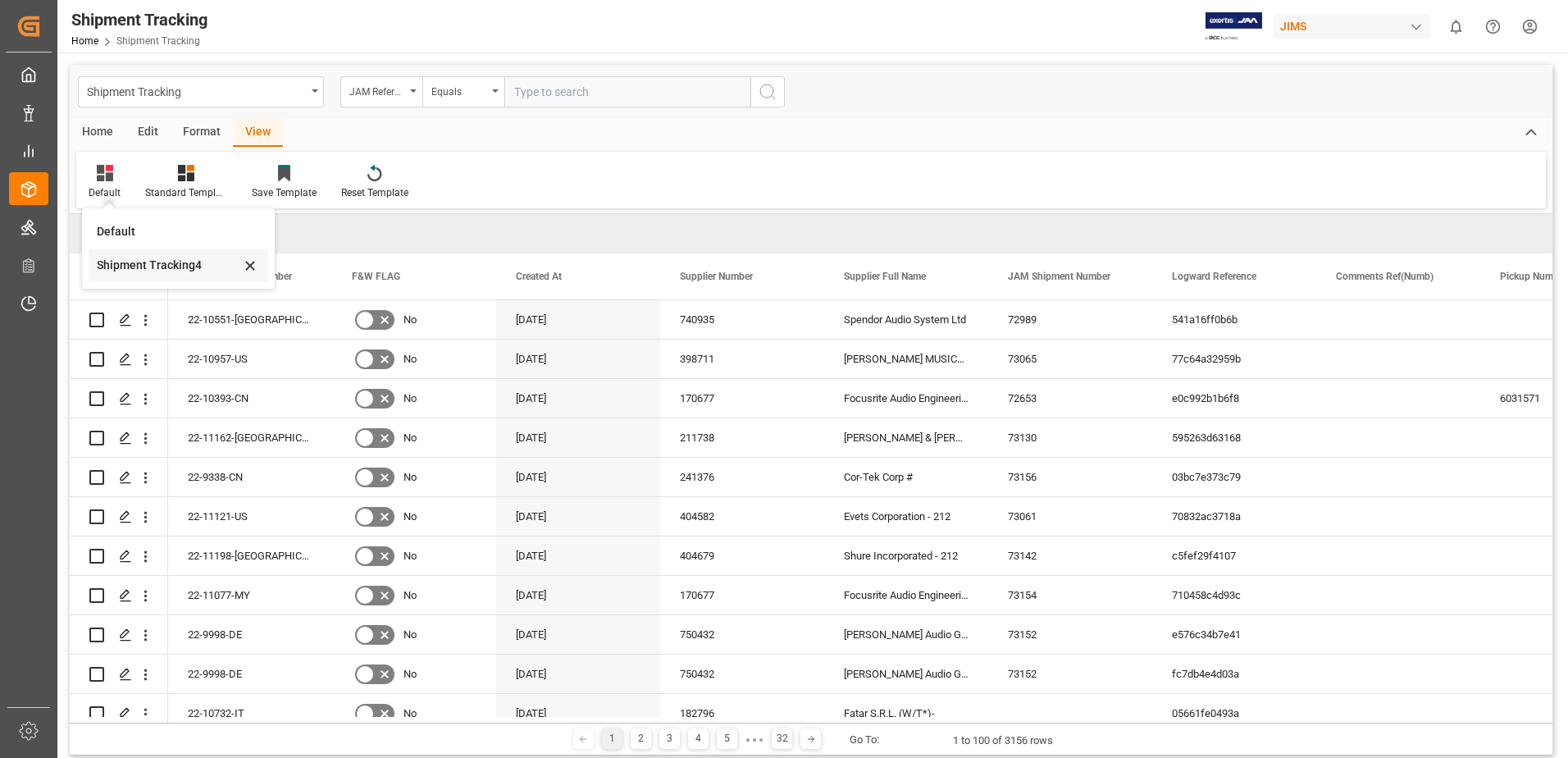
click at [130, 267] on div "Shipment Tracking4" at bounding box center [168, 265] width 144 height 17
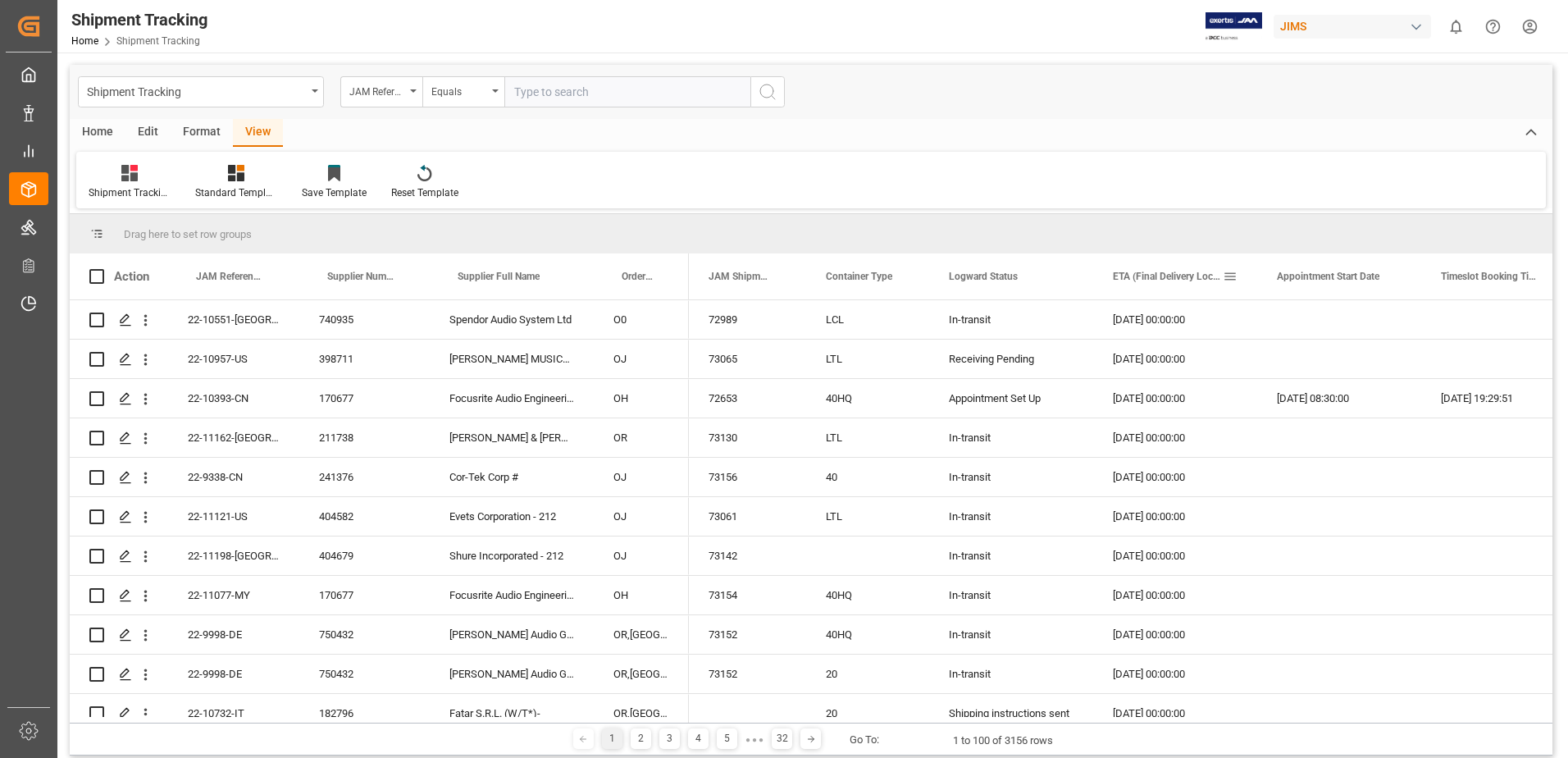
click at [1228, 281] on span at bounding box center [1229, 276] width 15 height 15
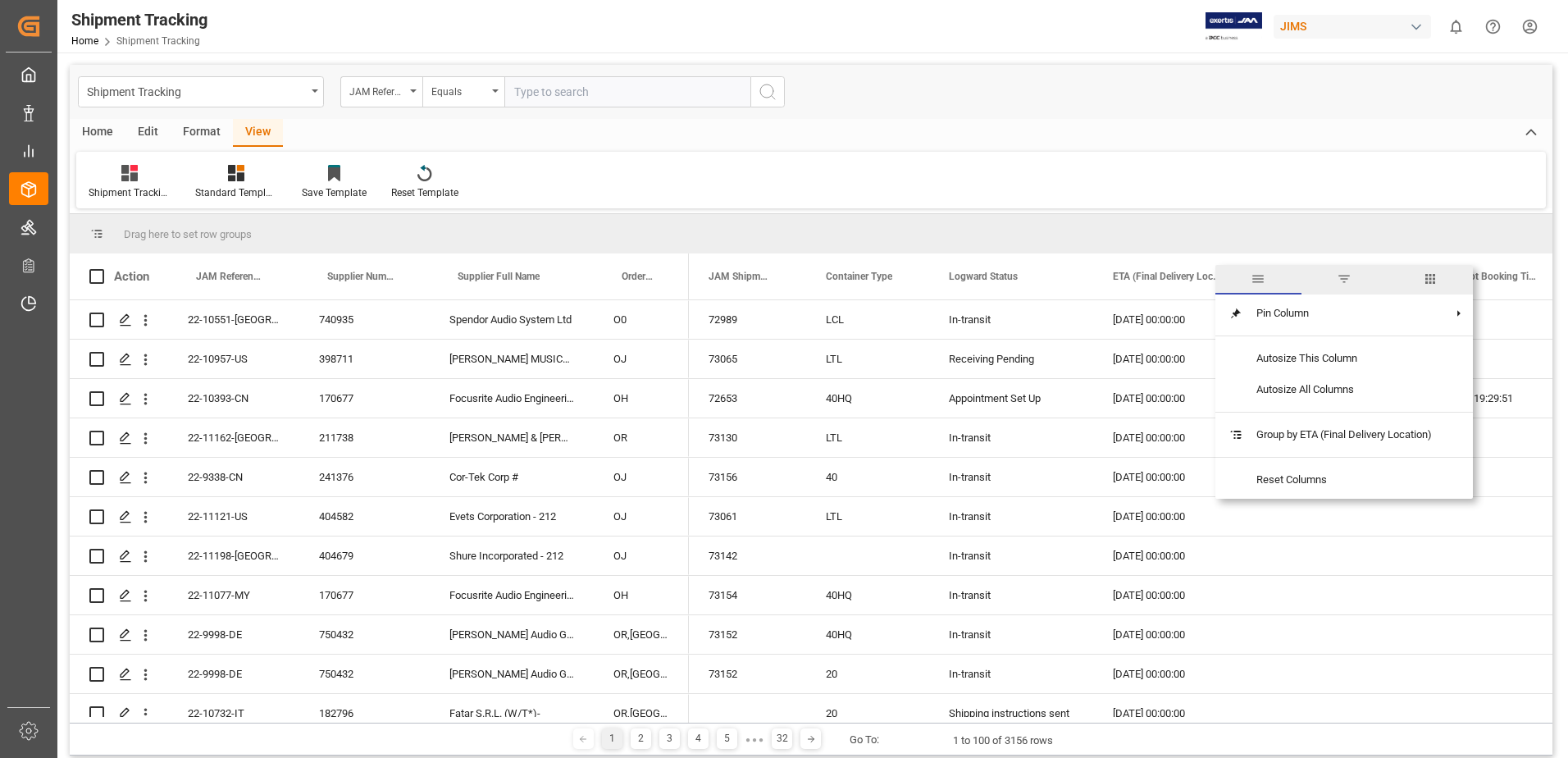
click at [1349, 268] on span "filter" at bounding box center [1344, 280] width 86 height 30
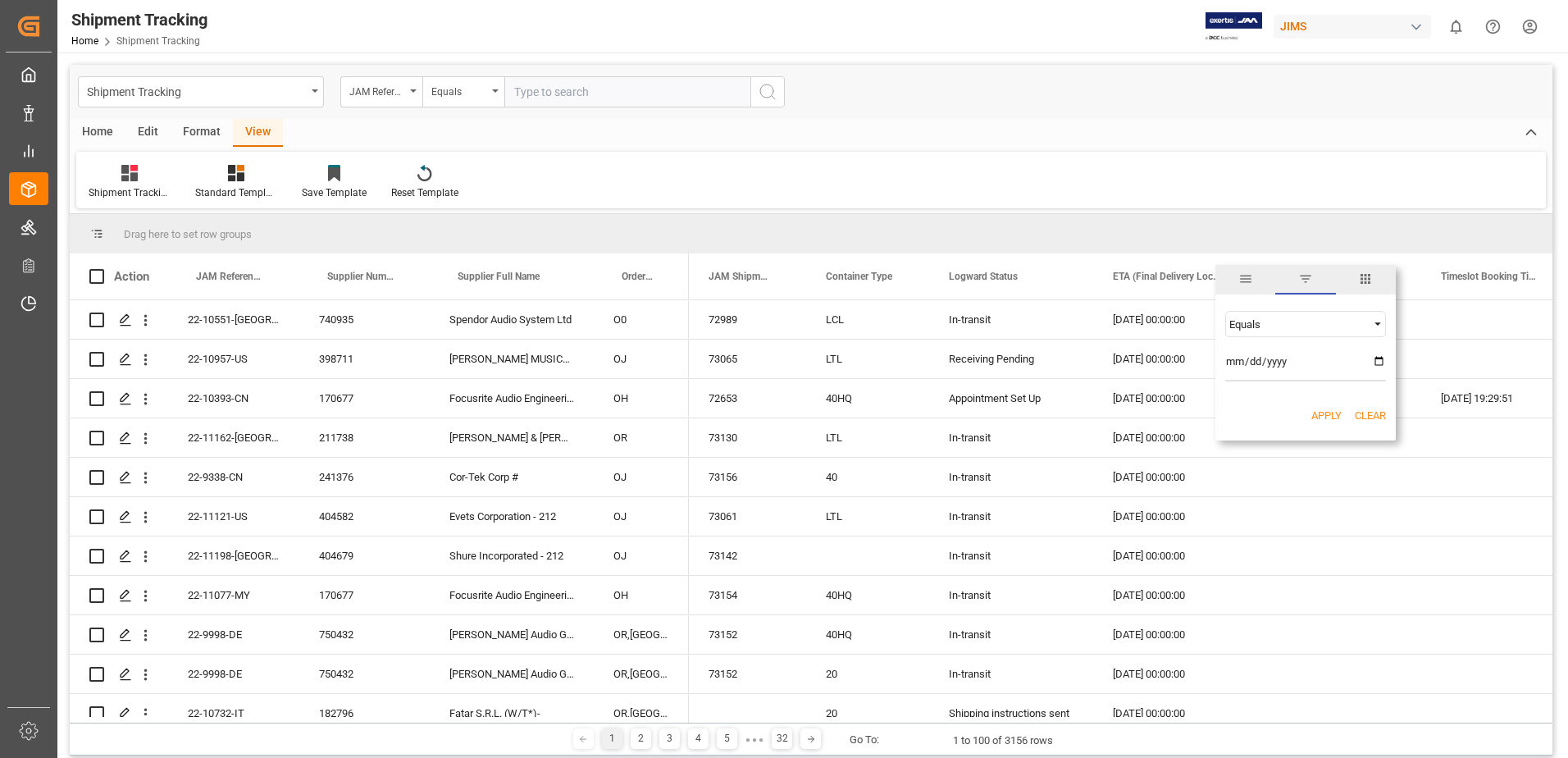
click at [1378, 321] on span "Filtering operator" at bounding box center [1377, 324] width 15 height 15
click at [1325, 306] on div "Equals AND OR Equals" at bounding box center [1305, 346] width 180 height 96
click at [1374, 359] on input "date" at bounding box center [1305, 364] width 160 height 32
type input "[DATE]"
click at [1333, 410] on button "Apply" at bounding box center [1326, 415] width 31 height 17
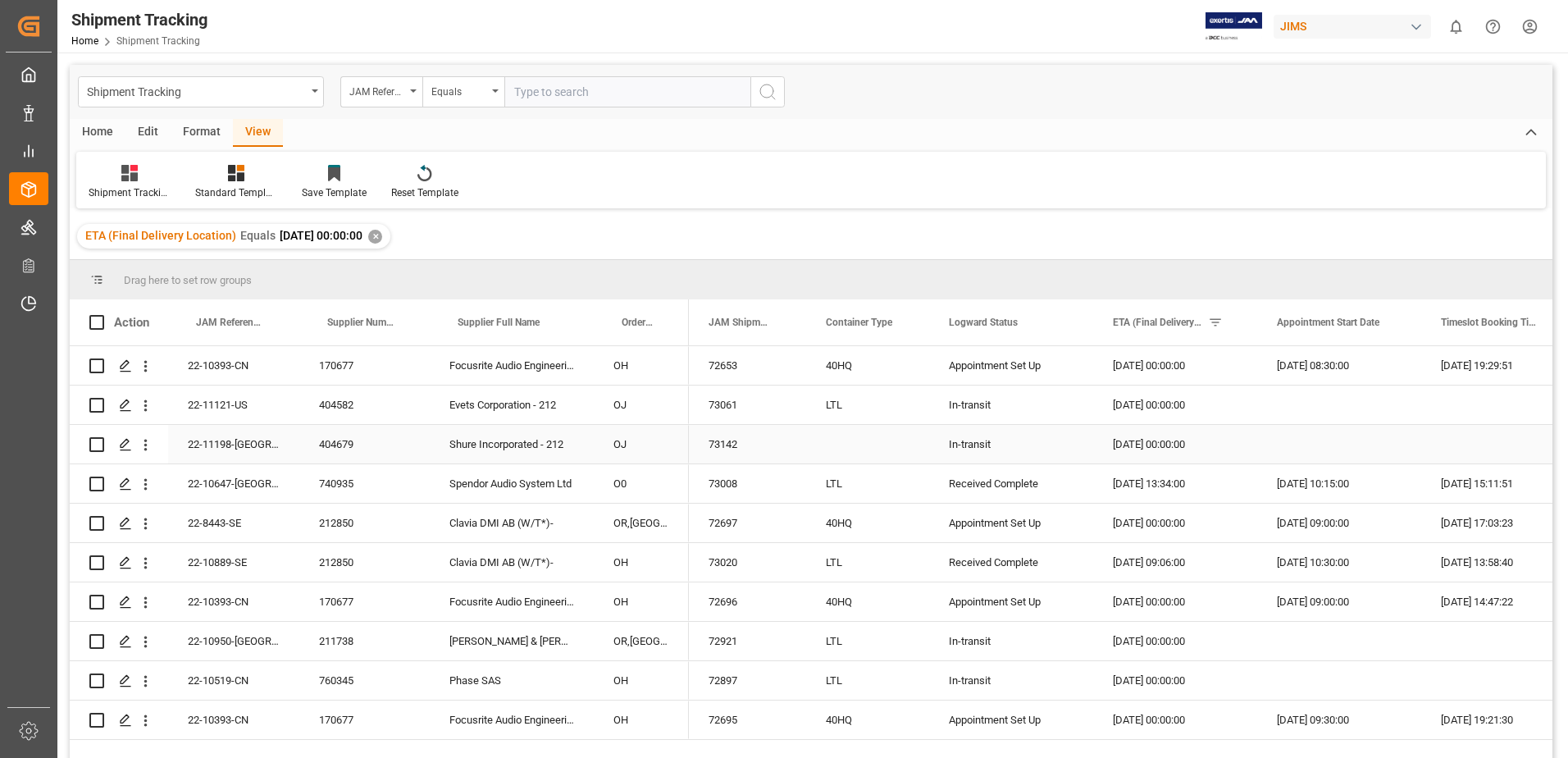
scroll to position [243, 0]
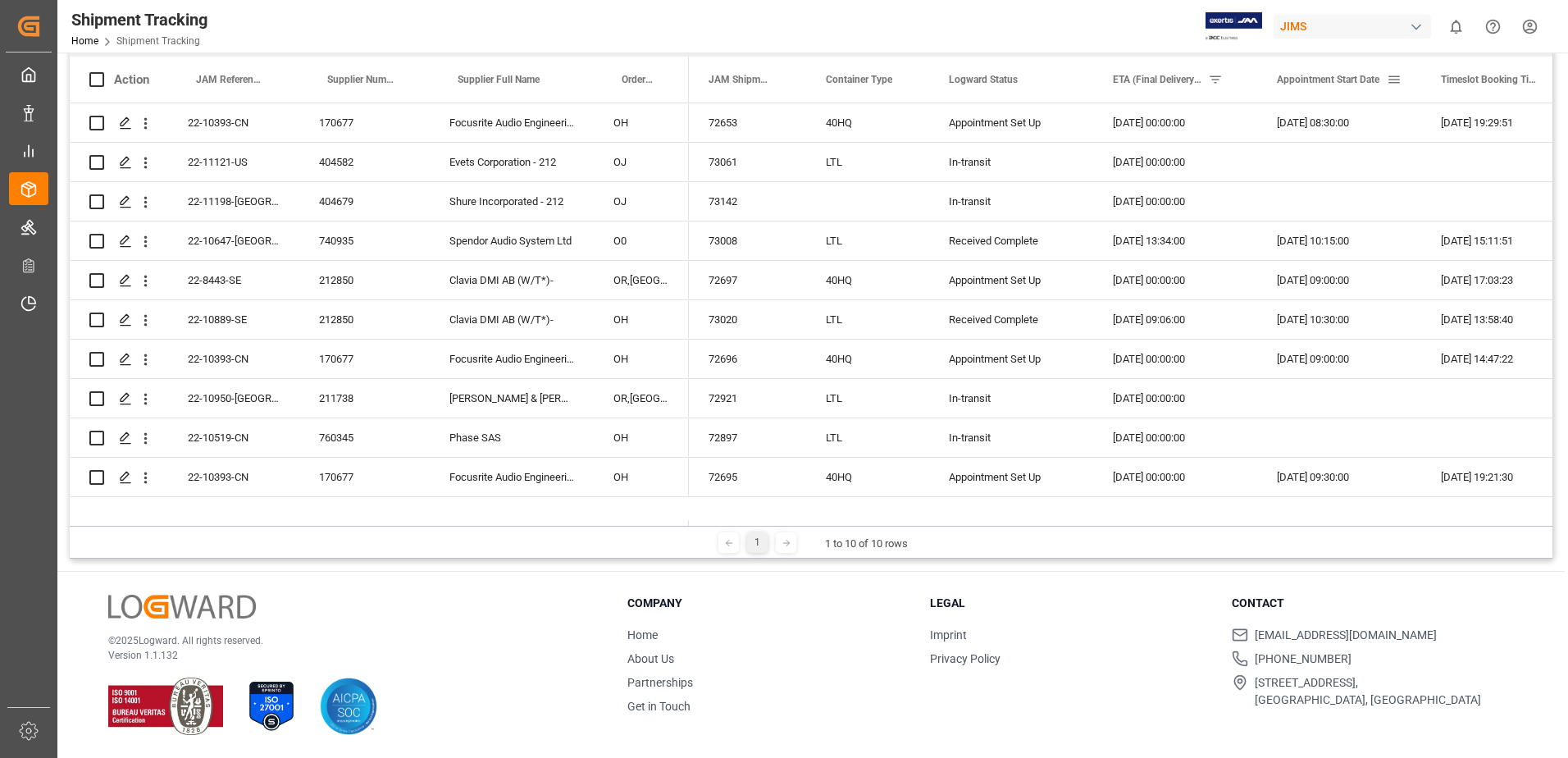
click at [1388, 76] on span at bounding box center [1394, 79] width 15 height 15
click at [1540, 163] on input "date" at bounding box center [1462, 167] width 160 height 32
type input "[DATE]"
click at [1474, 217] on button "Apply" at bounding box center [1482, 219] width 31 height 17
